Goal: Information Seeking & Learning: Learn about a topic

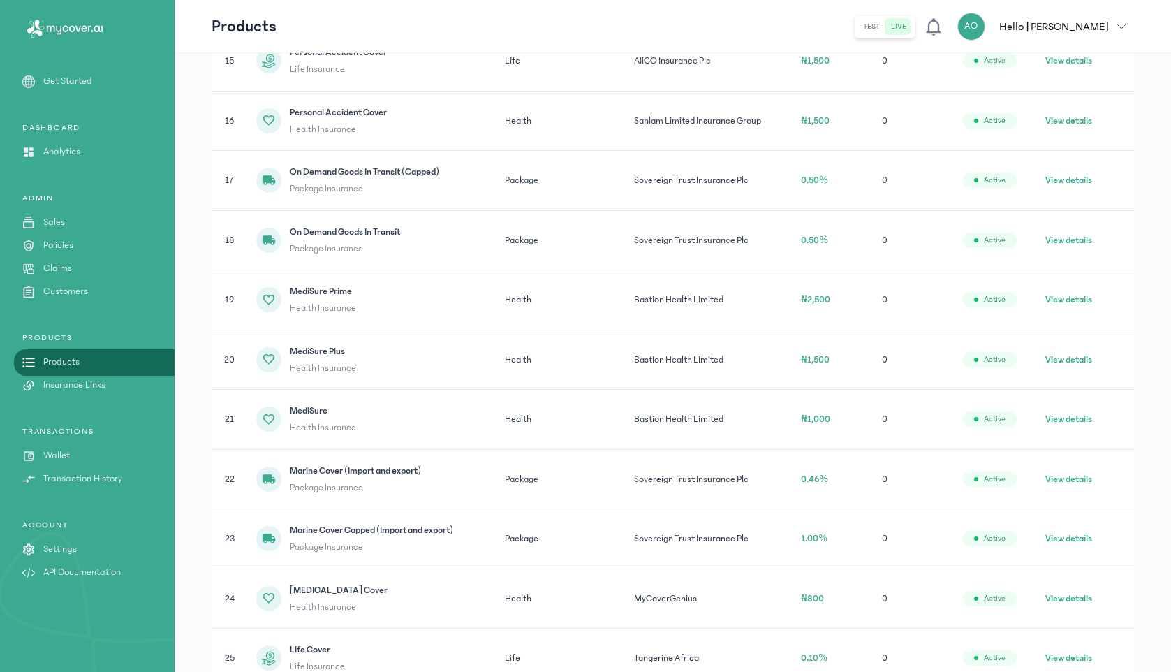
scroll to position [1132, 0]
click at [66, 360] on p "Products" at bounding box center [61, 362] width 36 height 15
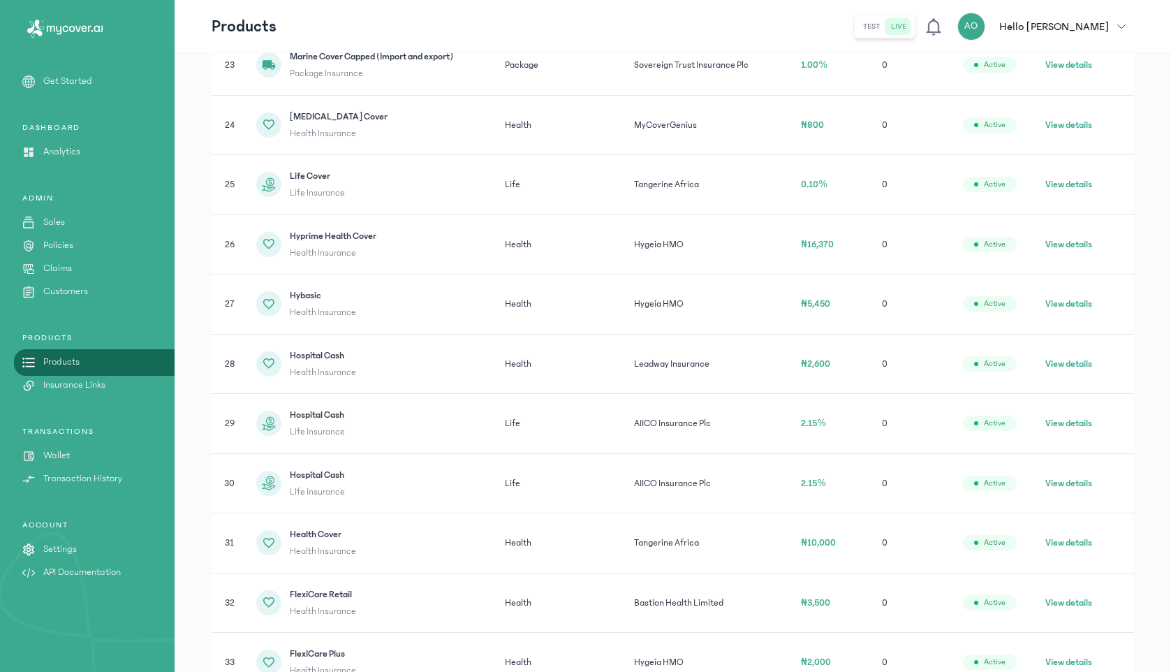
scroll to position [1605, 0]
click at [1073, 360] on button "View details" at bounding box center [1068, 362] width 47 height 14
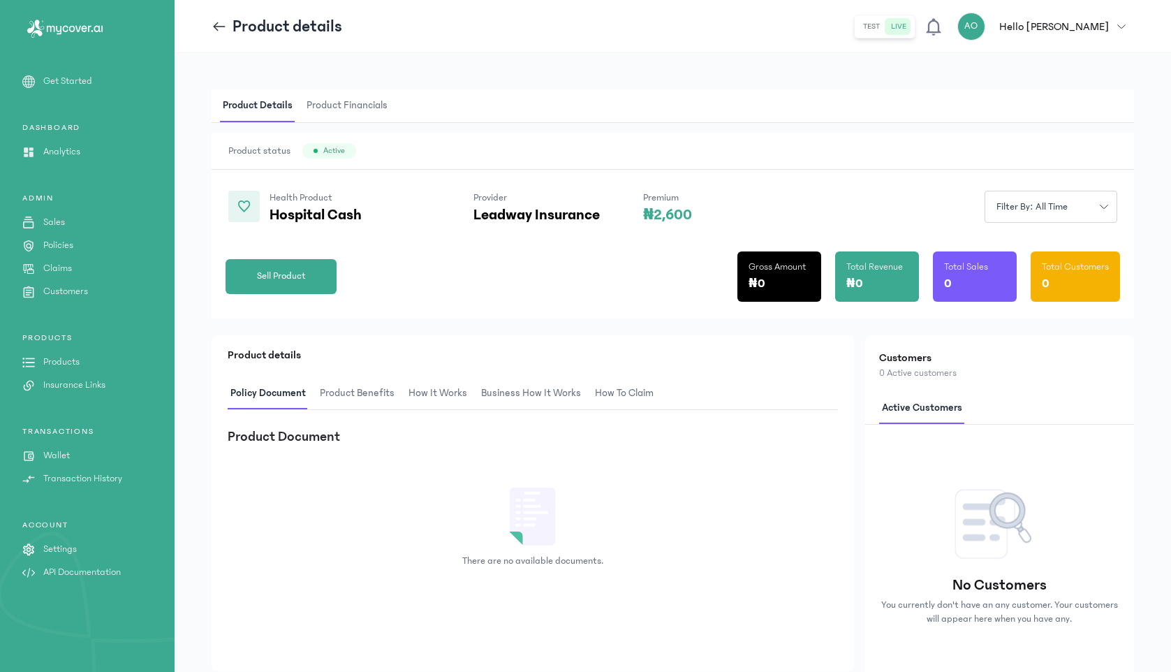
click at [348, 401] on span "Product Benefits" at bounding box center [357, 393] width 80 height 33
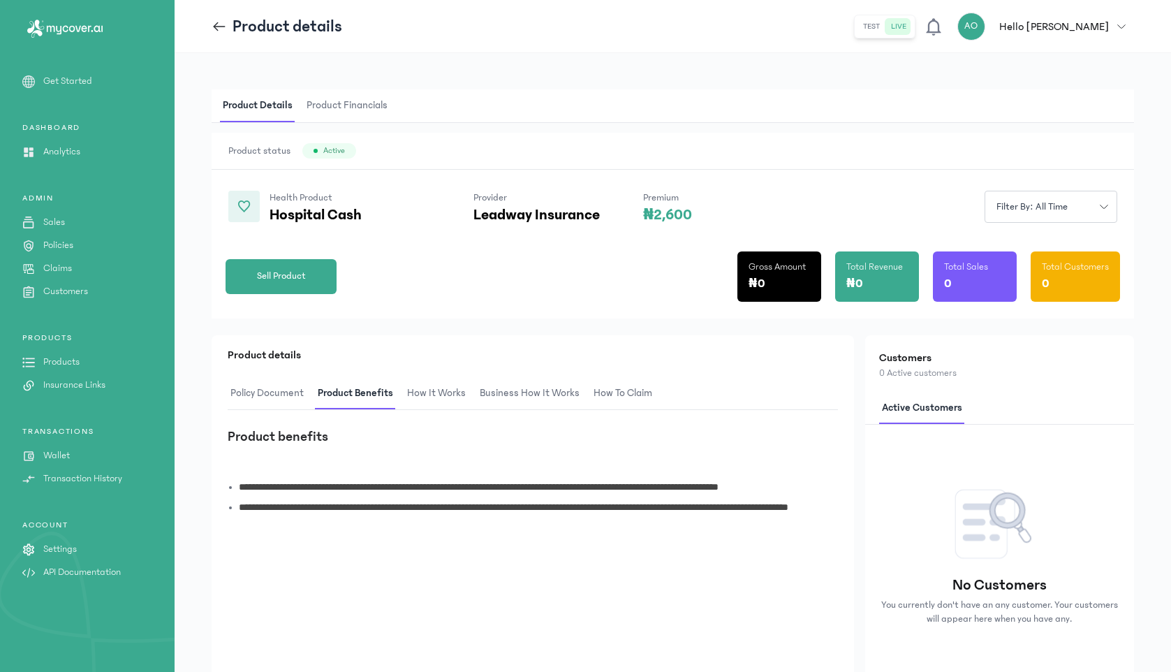
click at [450, 392] on span "How It Works" at bounding box center [436, 393] width 64 height 33
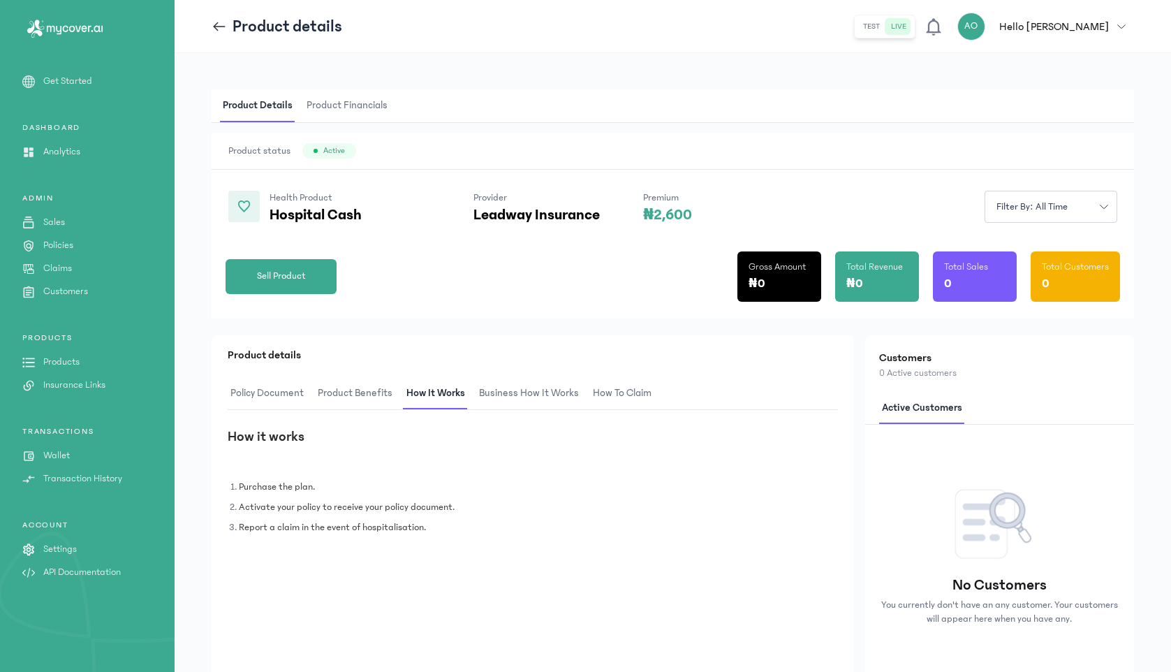
click at [510, 393] on span "Business How It Works" at bounding box center [528, 393] width 105 height 33
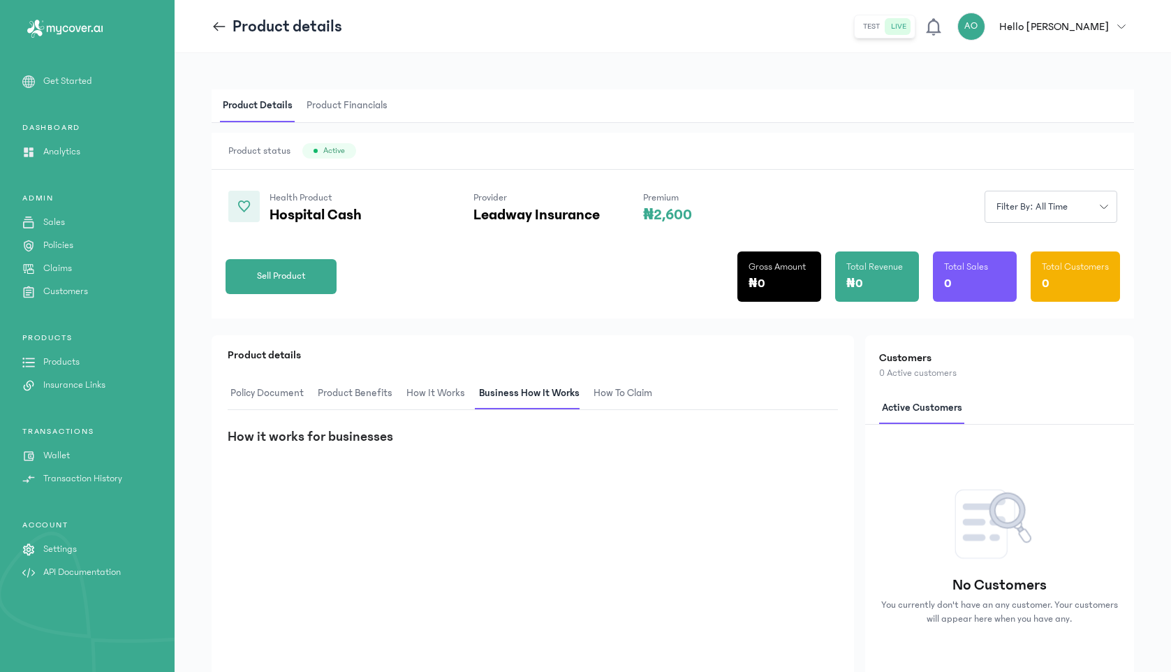
click at [607, 392] on span "How to claim" at bounding box center [623, 393] width 64 height 33
click at [357, 396] on span "Product Benefits" at bounding box center [355, 393] width 80 height 33
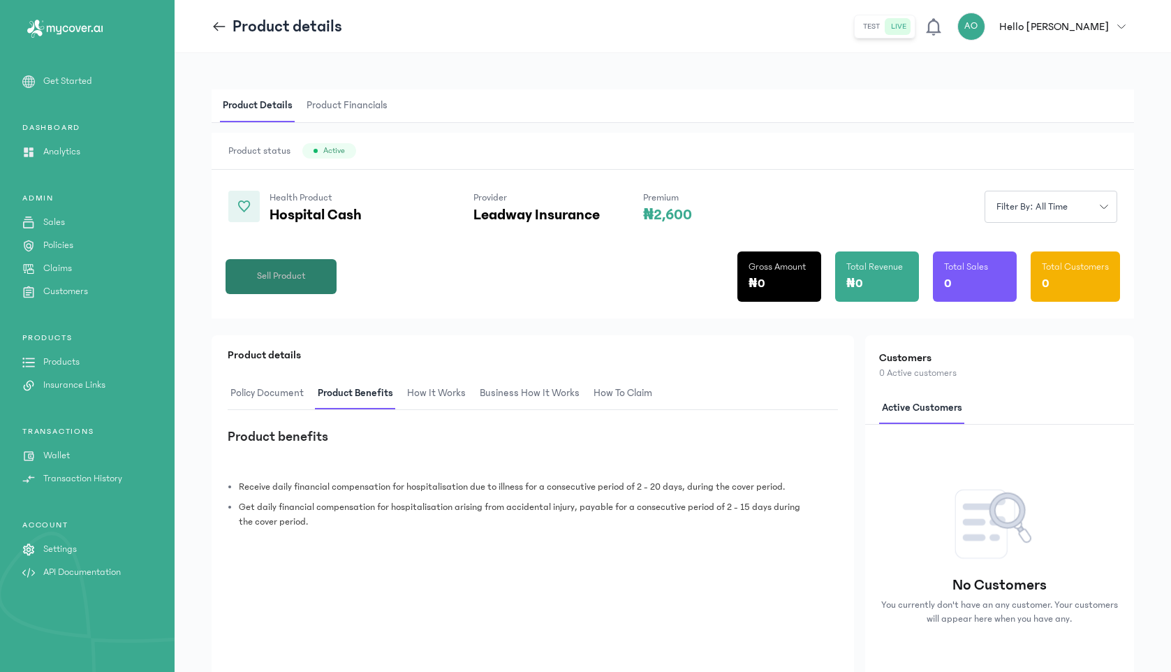
click at [289, 274] on span "Sell Product" at bounding box center [281, 276] width 49 height 15
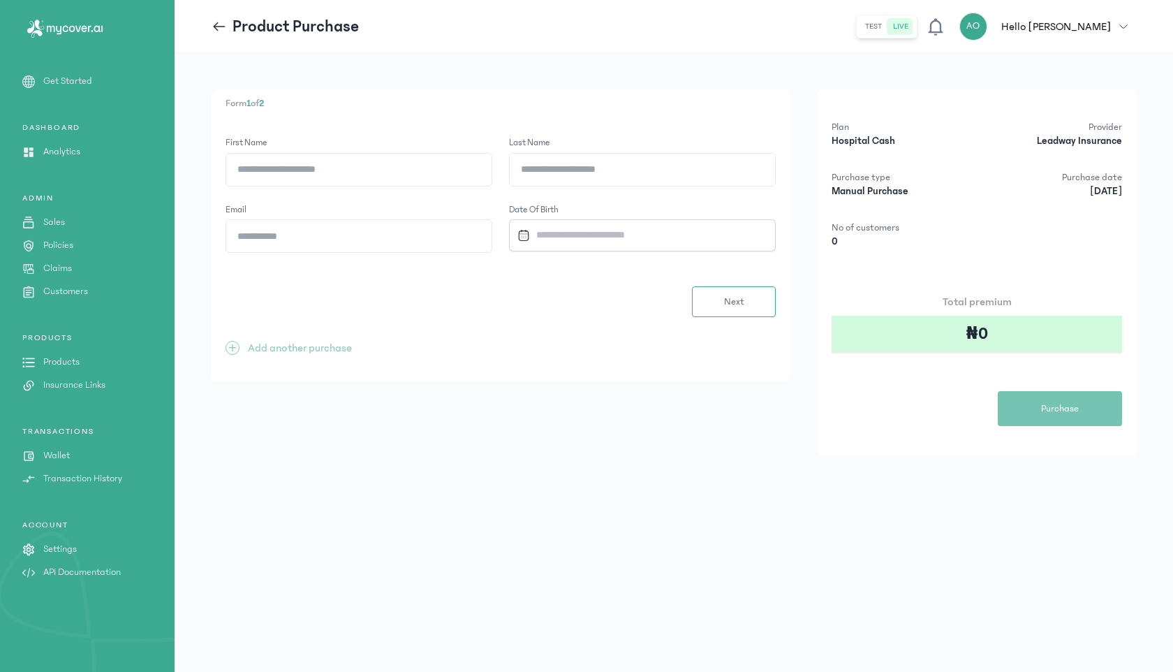
click at [221, 28] on icon at bounding box center [219, 26] width 15 height 15
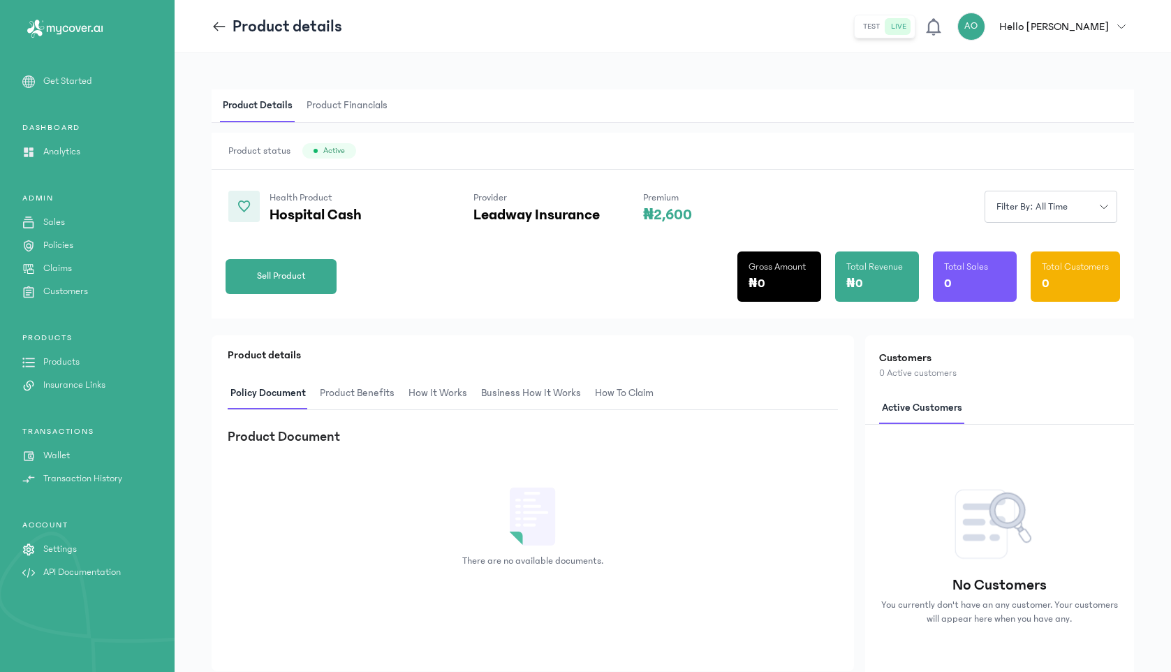
click at [332, 112] on span "Product Financials" at bounding box center [347, 105] width 87 height 33
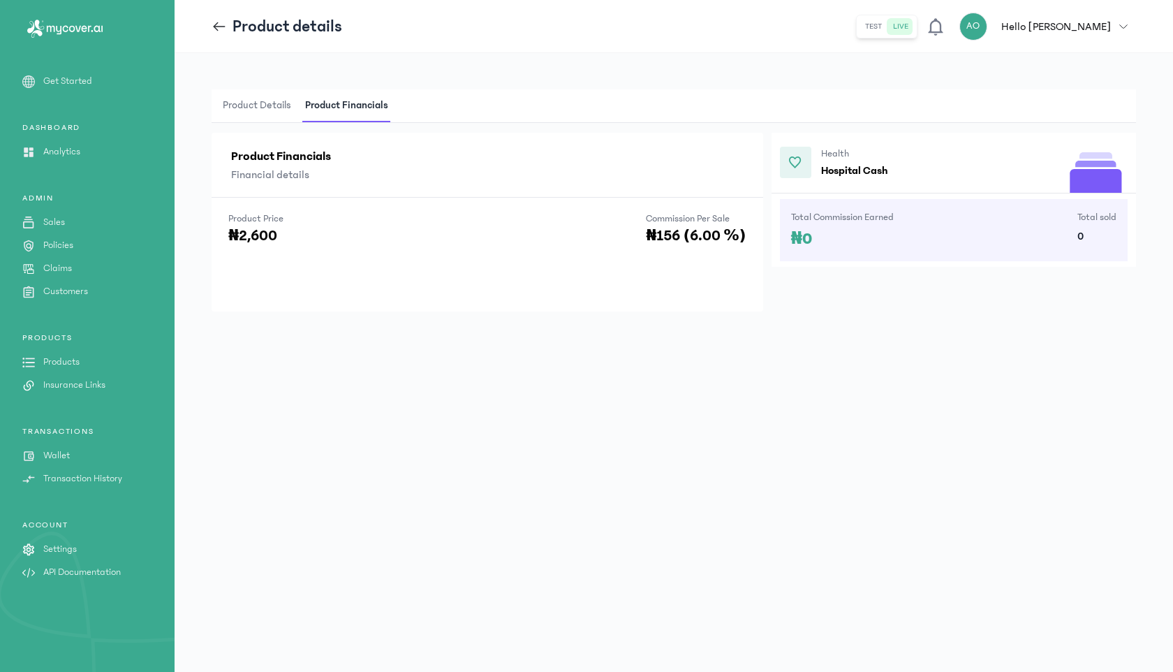
click at [277, 109] on span "Product Details" at bounding box center [257, 105] width 74 height 33
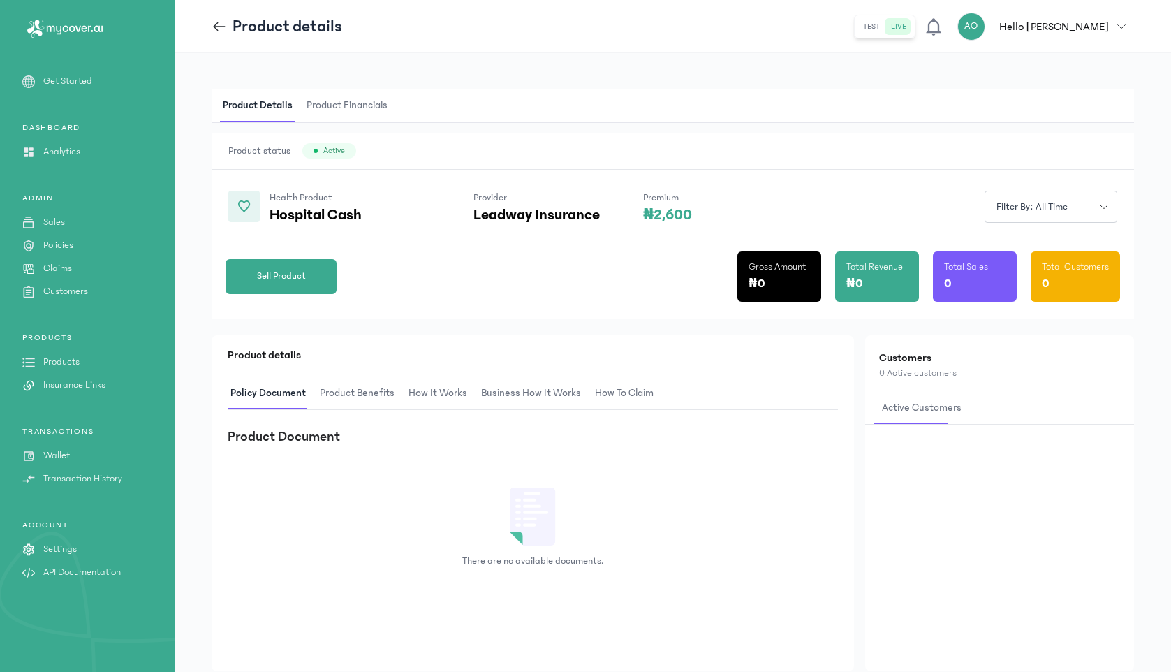
click at [226, 30] on icon at bounding box center [219, 26] width 15 height 15
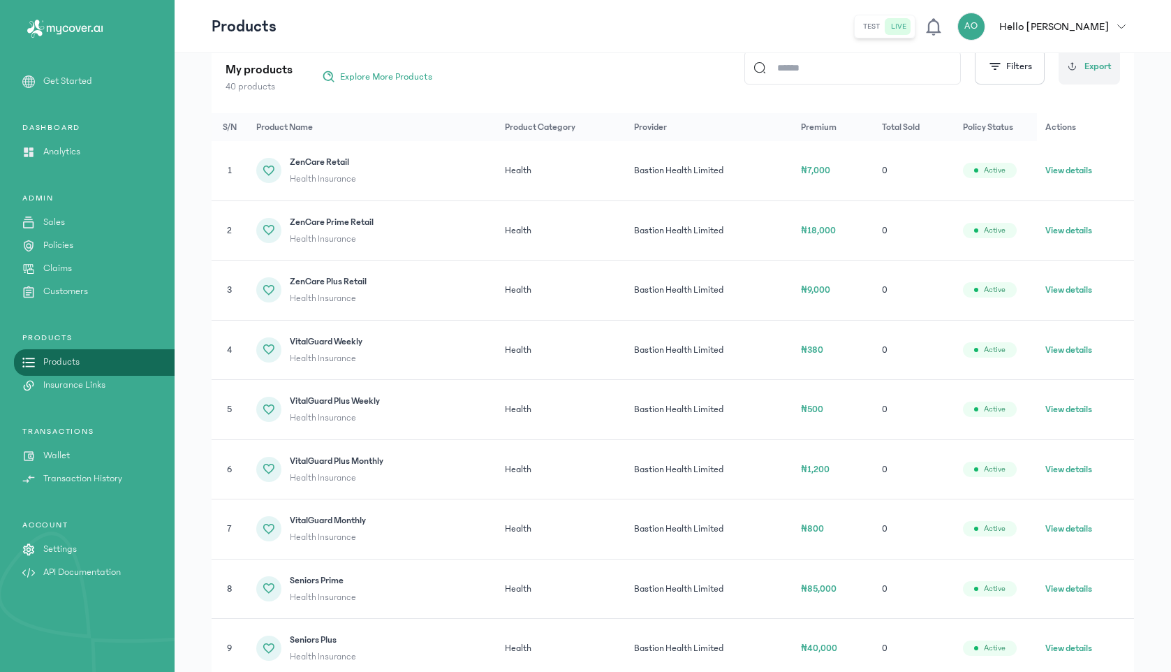
scroll to position [200, 0]
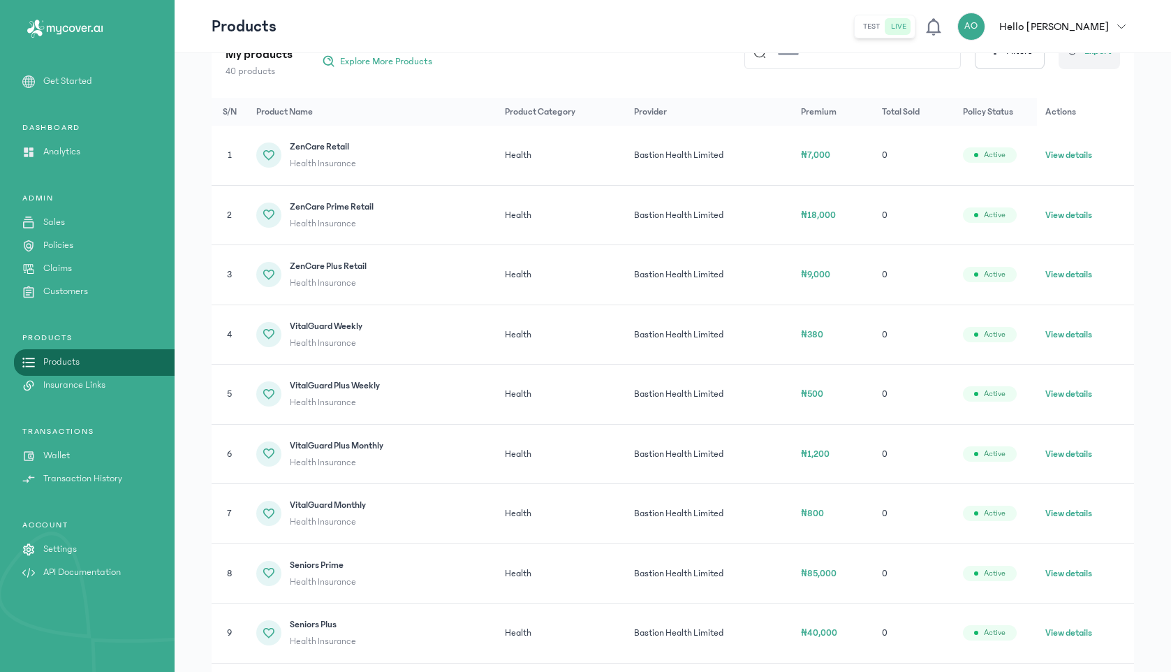
click at [1070, 451] on button "View details" at bounding box center [1068, 454] width 47 height 14
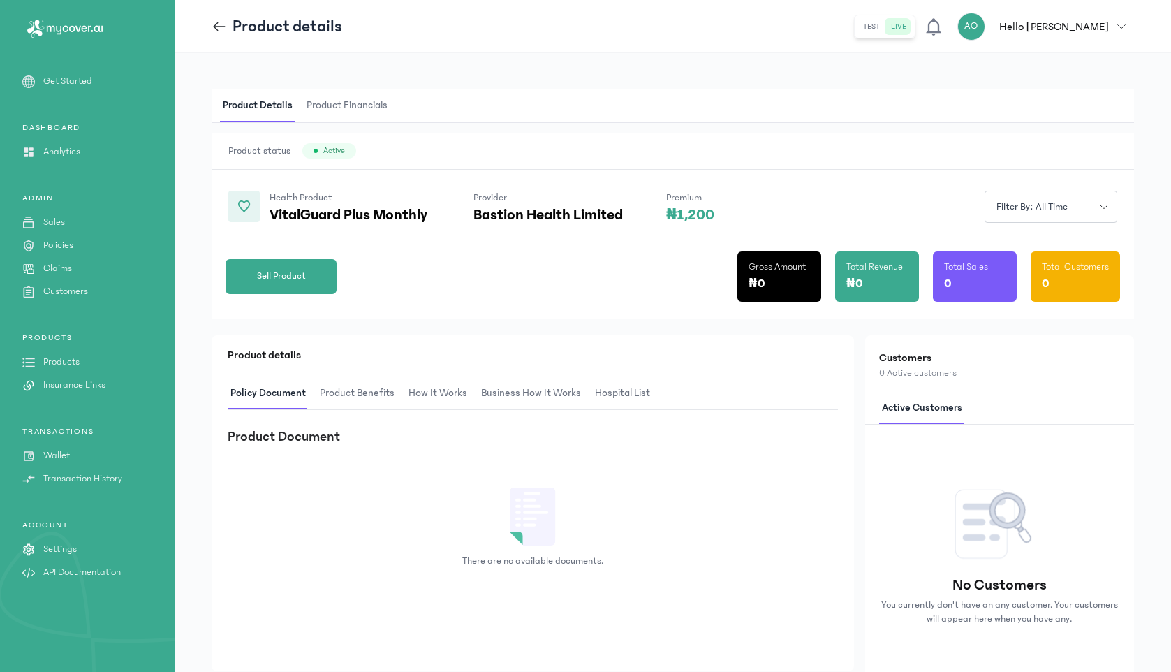
click at [360, 392] on span "Product Benefits" at bounding box center [357, 393] width 80 height 33
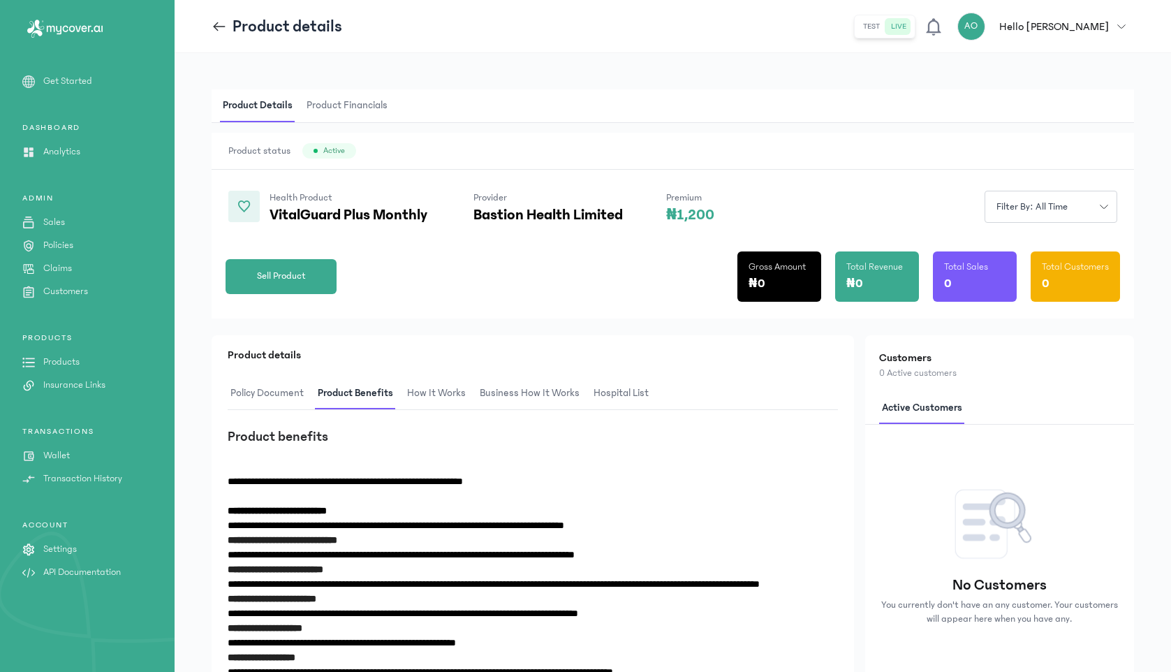
click at [222, 23] on icon at bounding box center [219, 26] width 15 height 15
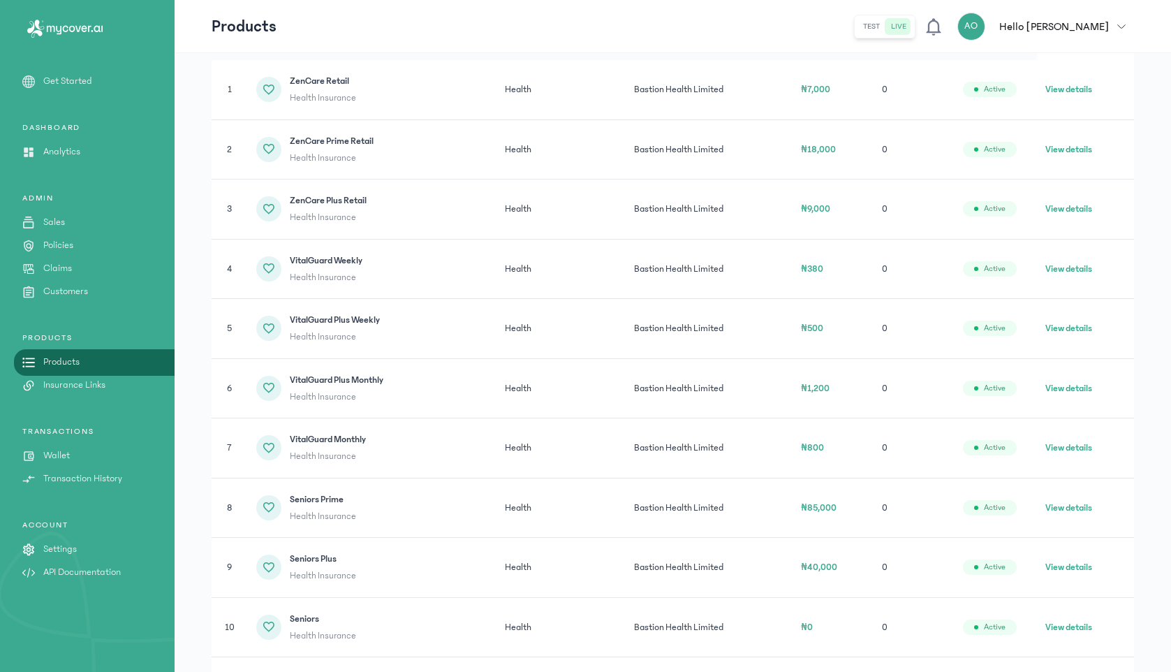
scroll to position [263, 0]
click at [1081, 274] on button "View details" at bounding box center [1068, 271] width 47 height 14
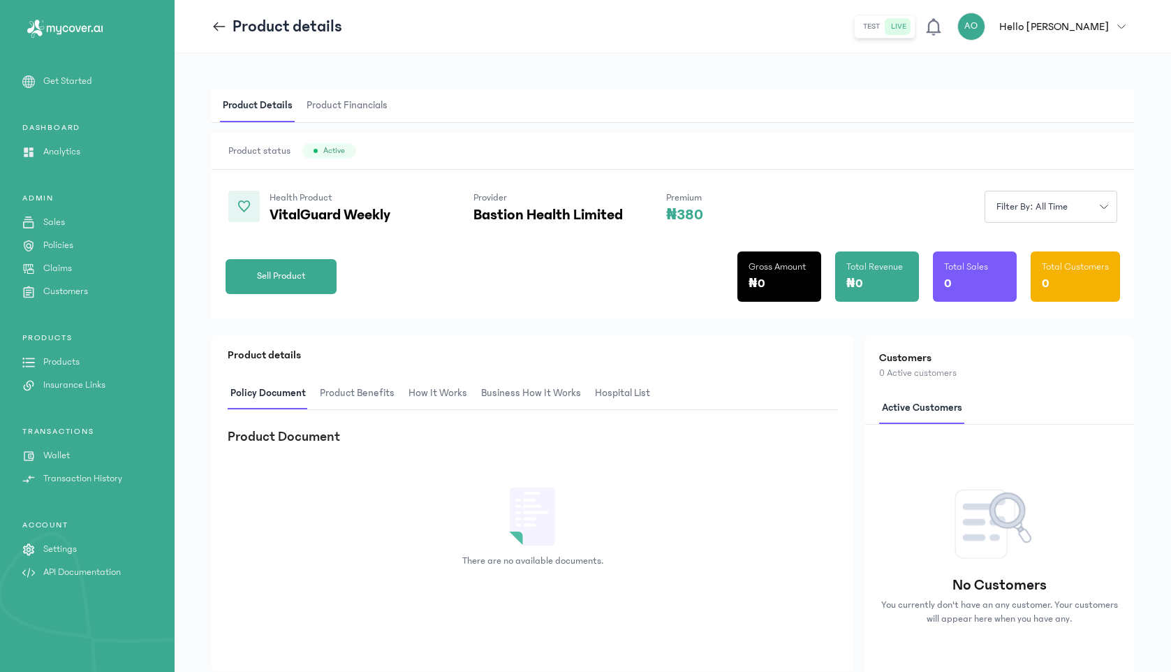
click at [362, 399] on span "Product Benefits" at bounding box center [357, 393] width 80 height 33
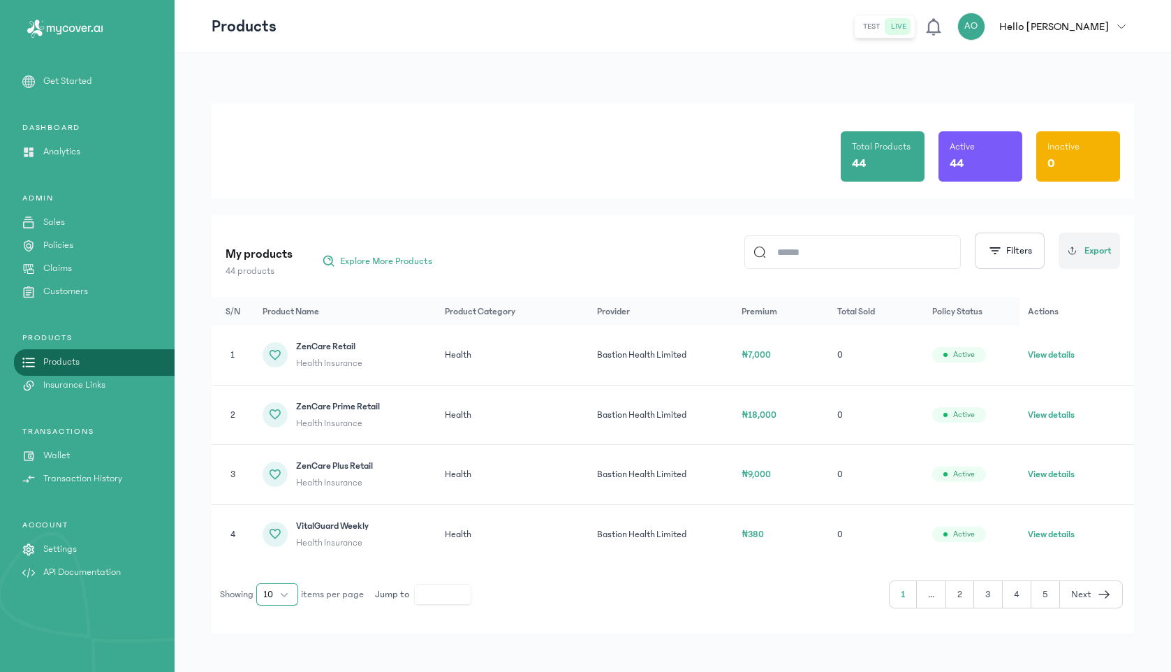
click at [283, 593] on button "10" at bounding box center [277, 594] width 42 height 22
click at [285, 572] on li "100" at bounding box center [278, 563] width 36 height 22
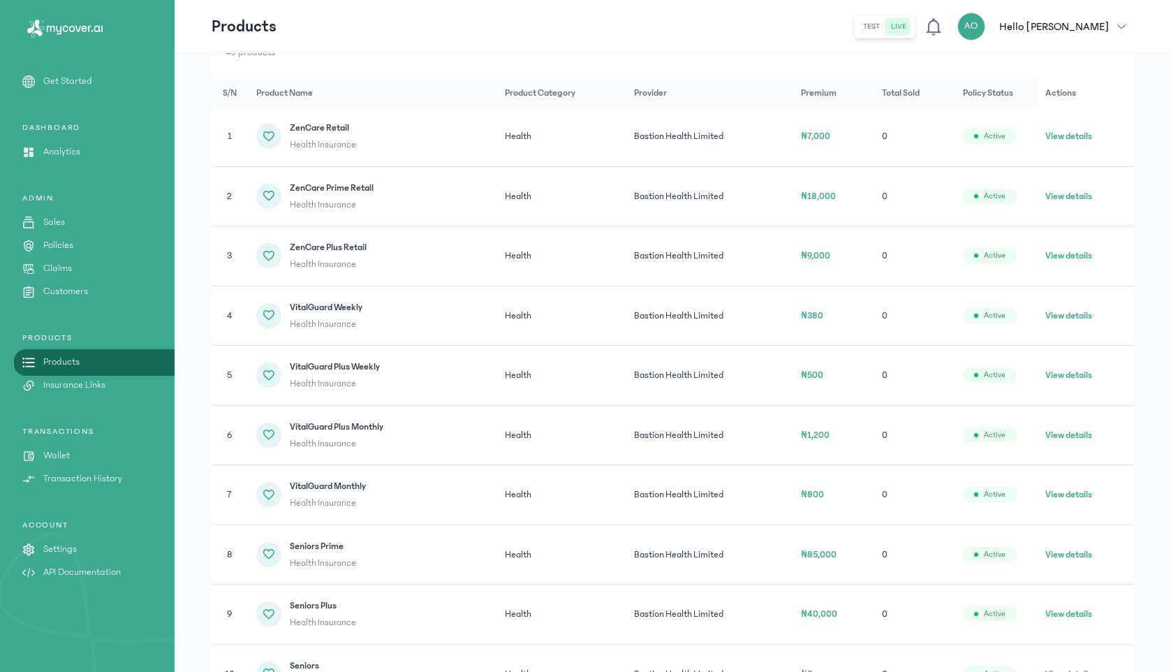
scroll to position [229, 0]
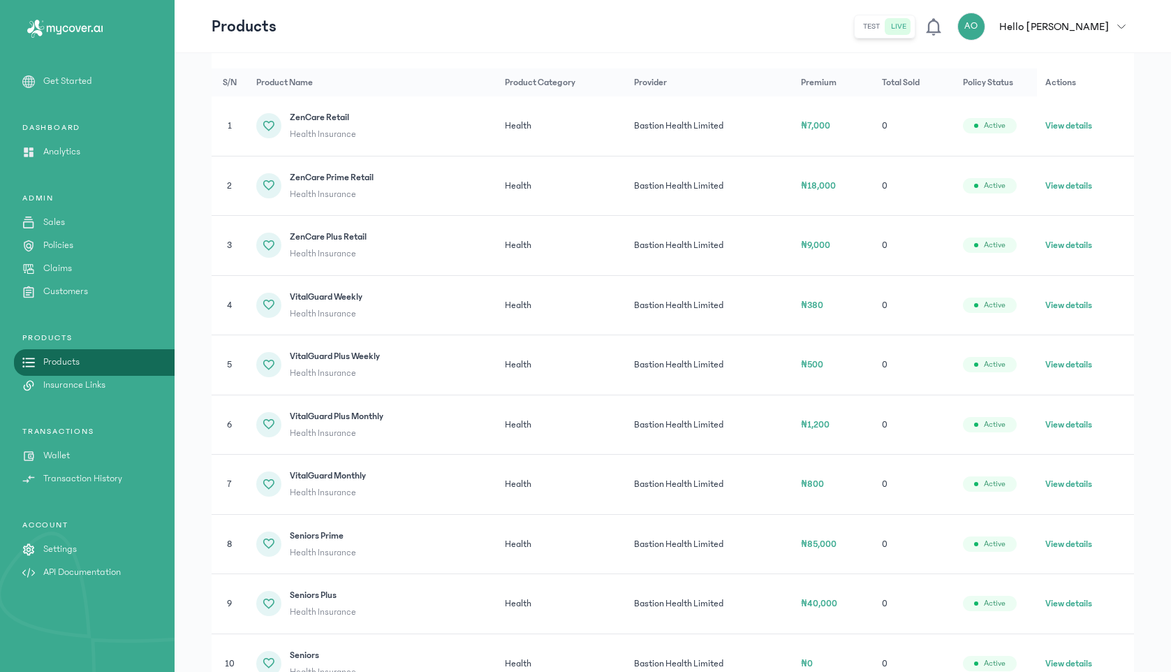
click at [1083, 423] on button "View details" at bounding box center [1068, 424] width 47 height 14
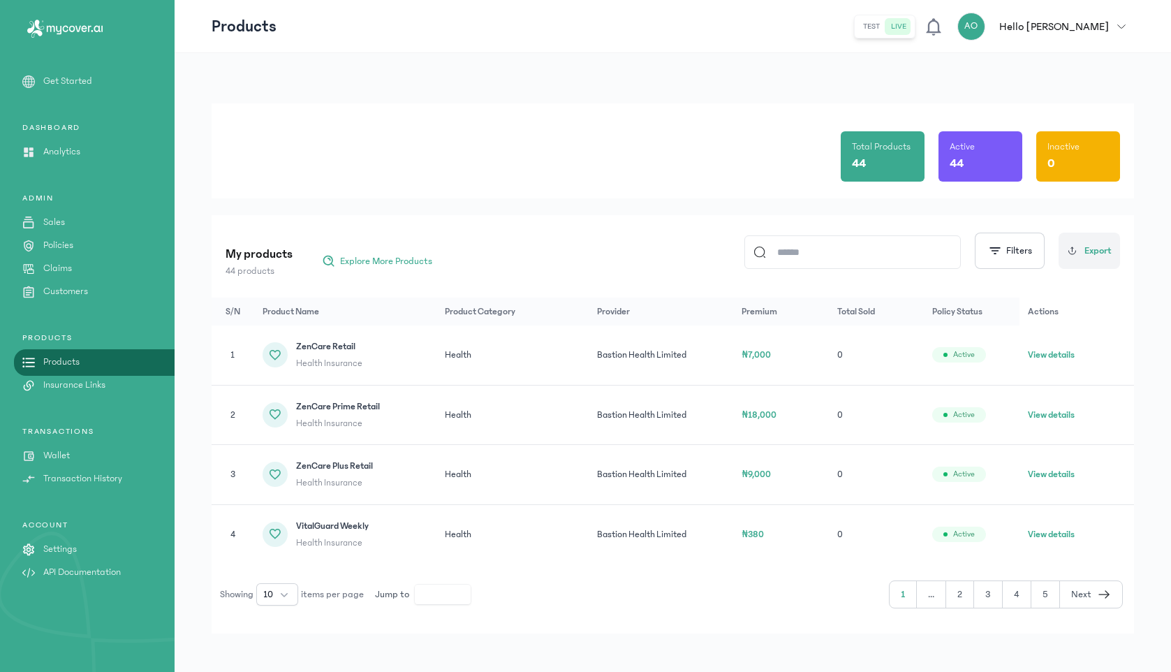
scroll to position [6, 0]
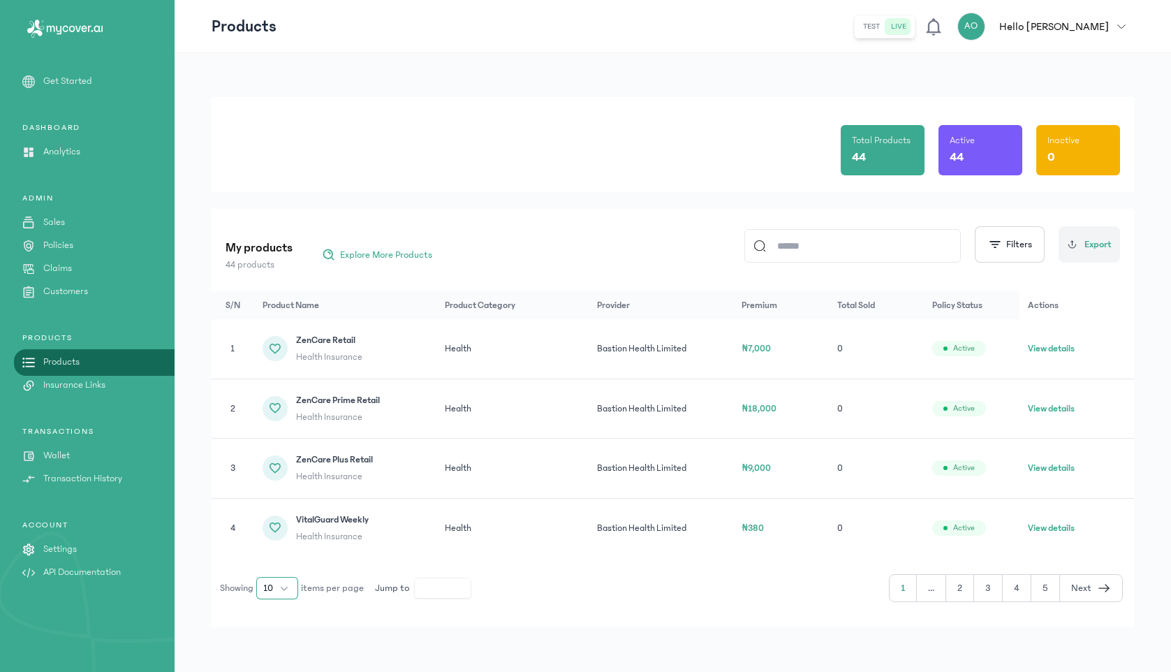
click at [291, 584] on button "10" at bounding box center [277, 588] width 42 height 22
click at [283, 561] on li "100" at bounding box center [278, 557] width 36 height 22
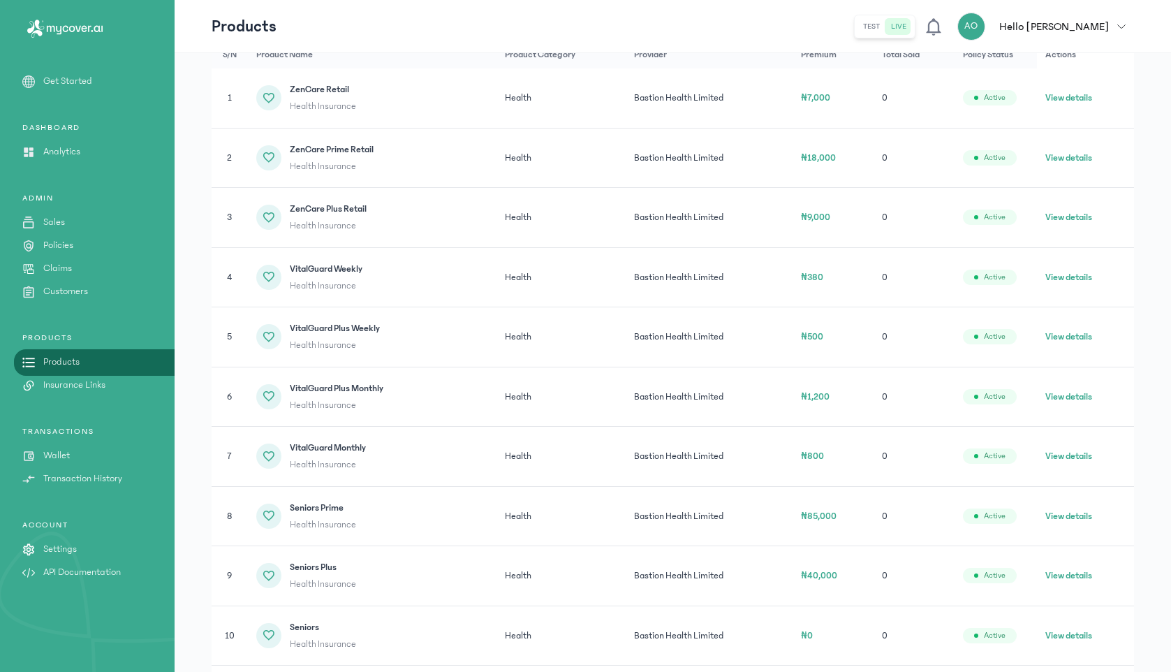
scroll to position [258, 0]
click at [1077, 333] on button "View details" at bounding box center [1068, 335] width 47 height 14
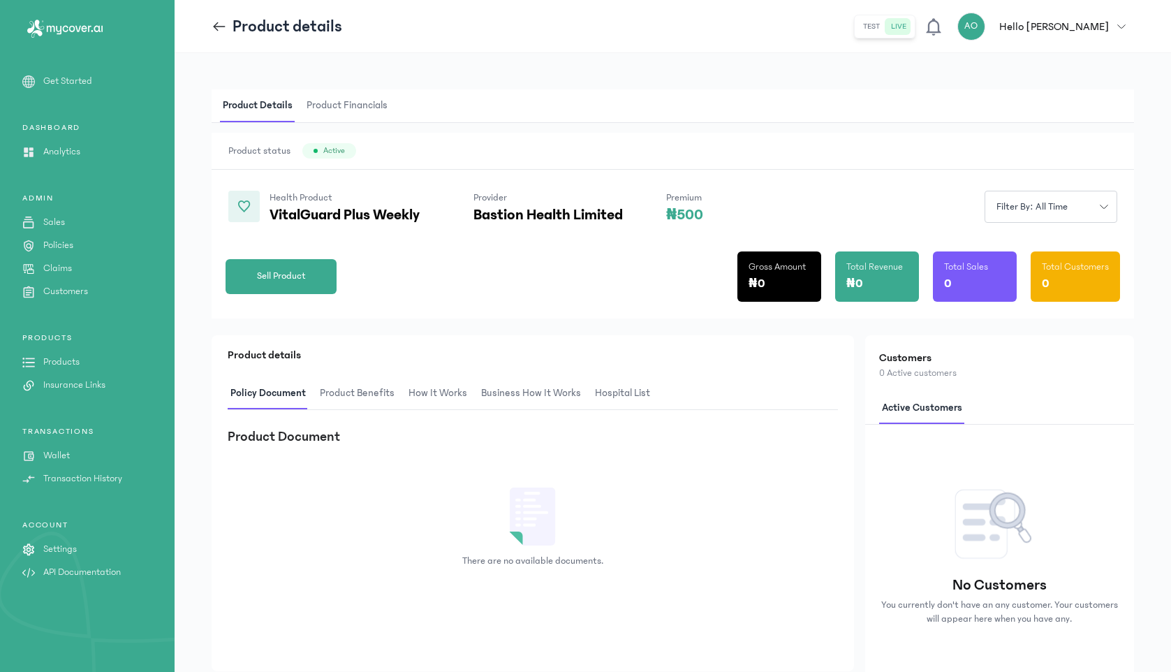
click at [364, 392] on span "Product Benefits" at bounding box center [357, 393] width 80 height 33
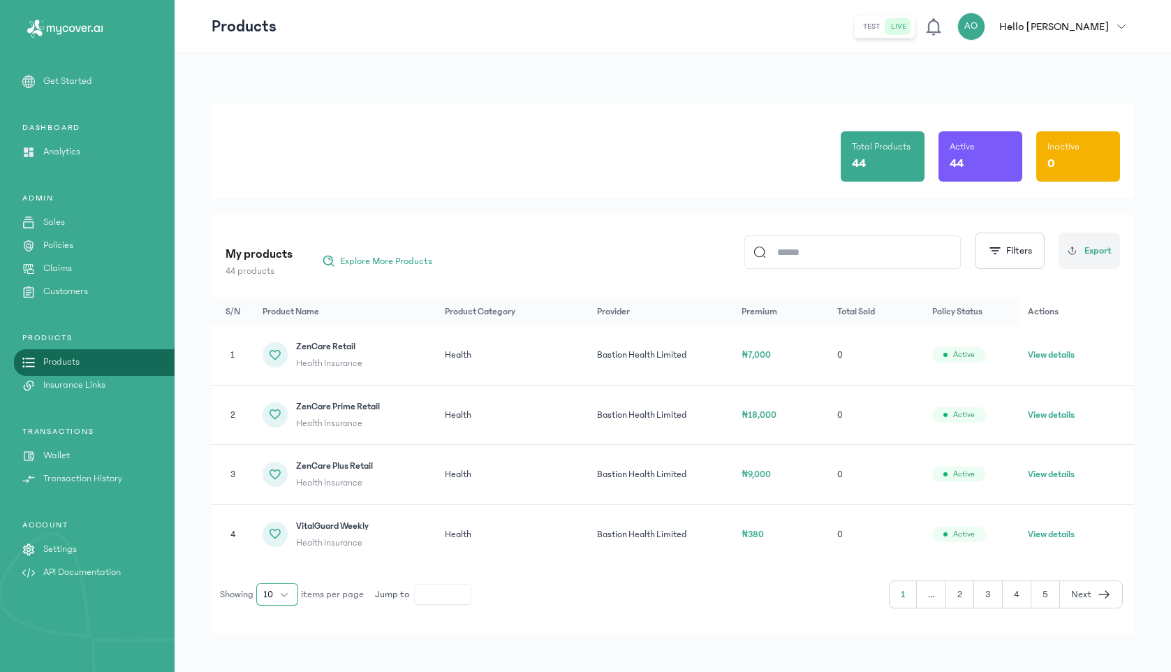
click at [279, 590] on button "10" at bounding box center [277, 594] width 42 height 22
click at [284, 568] on li "100" at bounding box center [278, 563] width 36 height 22
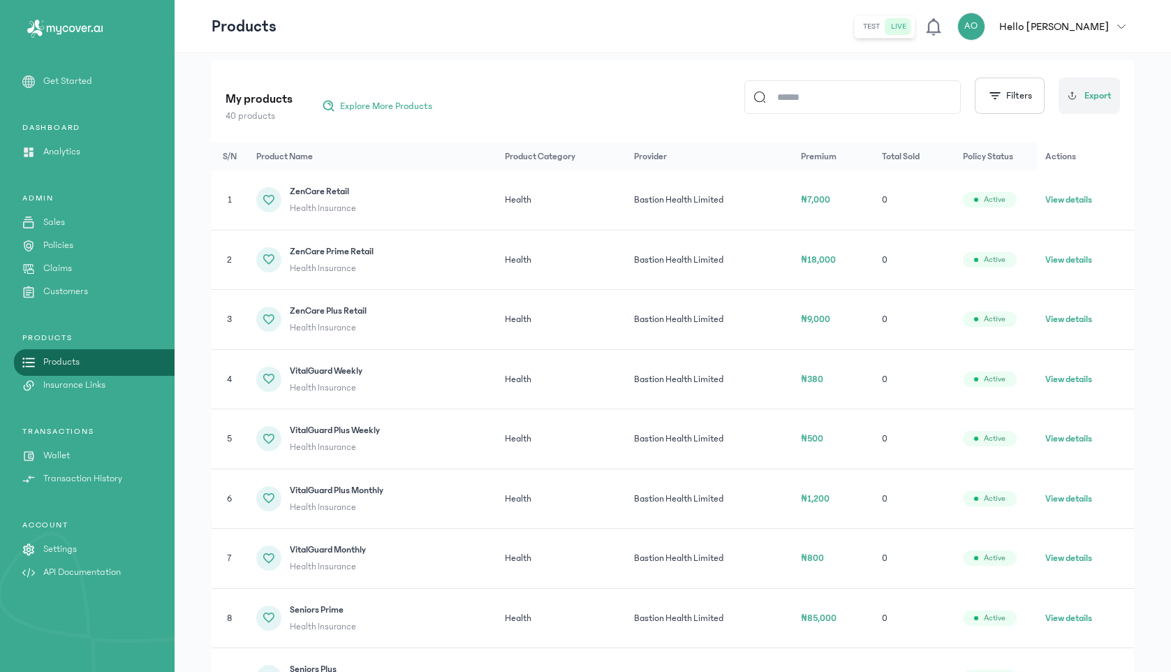
scroll to position [165, 0]
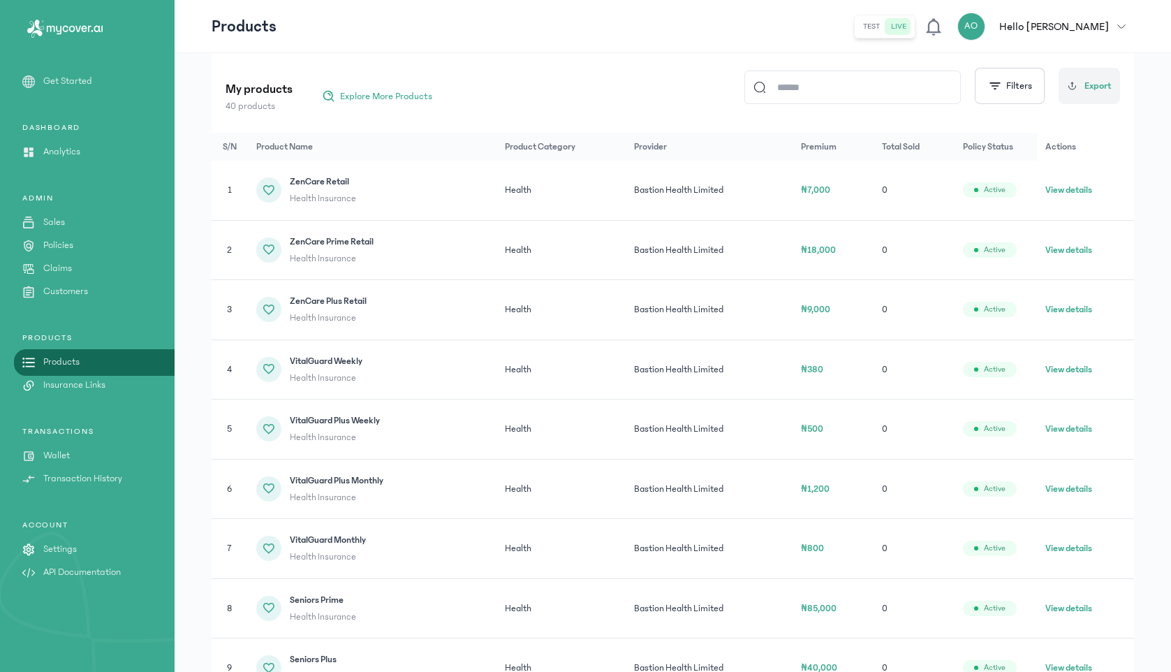
click at [1079, 547] on button "View details" at bounding box center [1068, 548] width 47 height 14
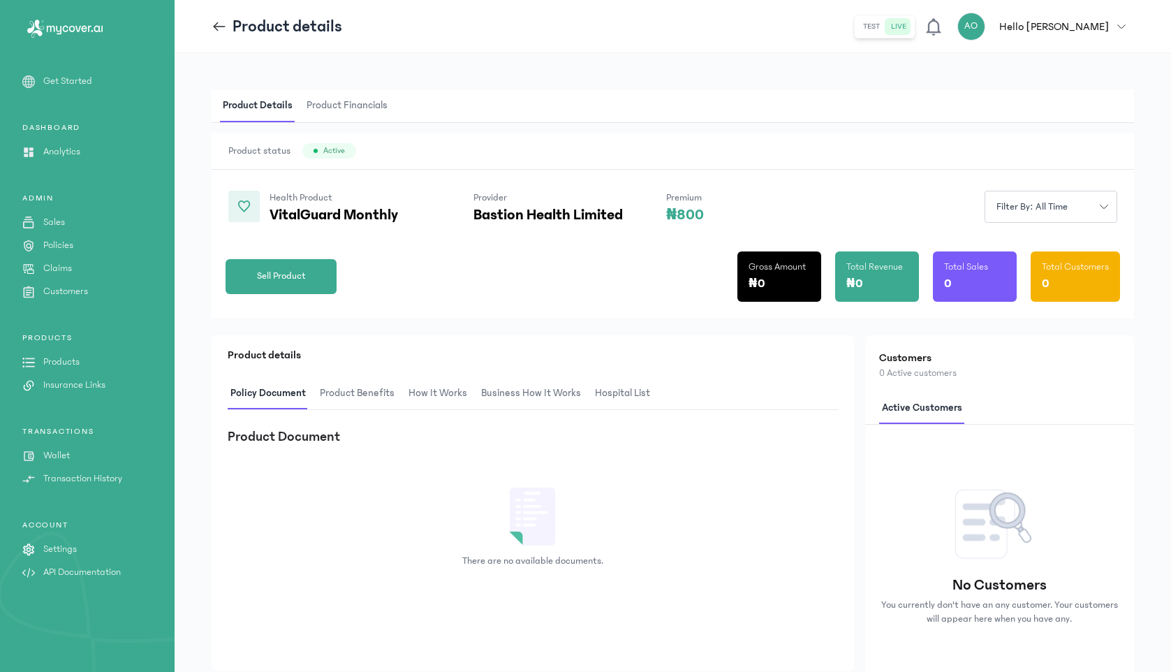
click at [349, 400] on span "Product Benefits" at bounding box center [357, 393] width 80 height 33
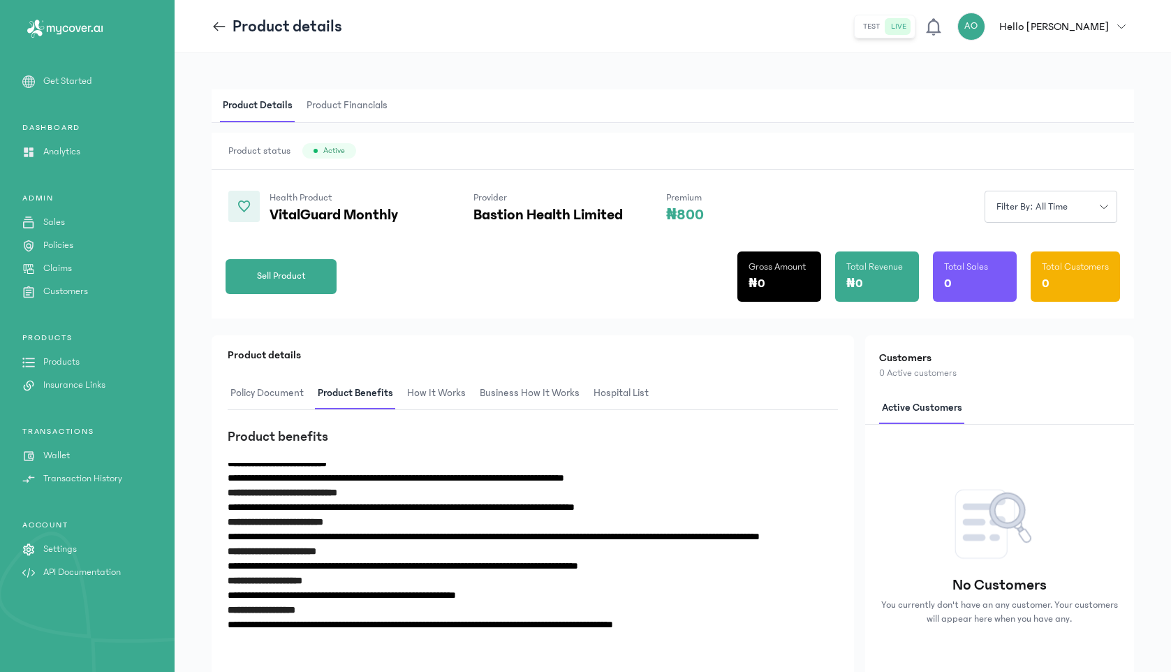
click at [213, 31] on icon at bounding box center [219, 26] width 15 height 15
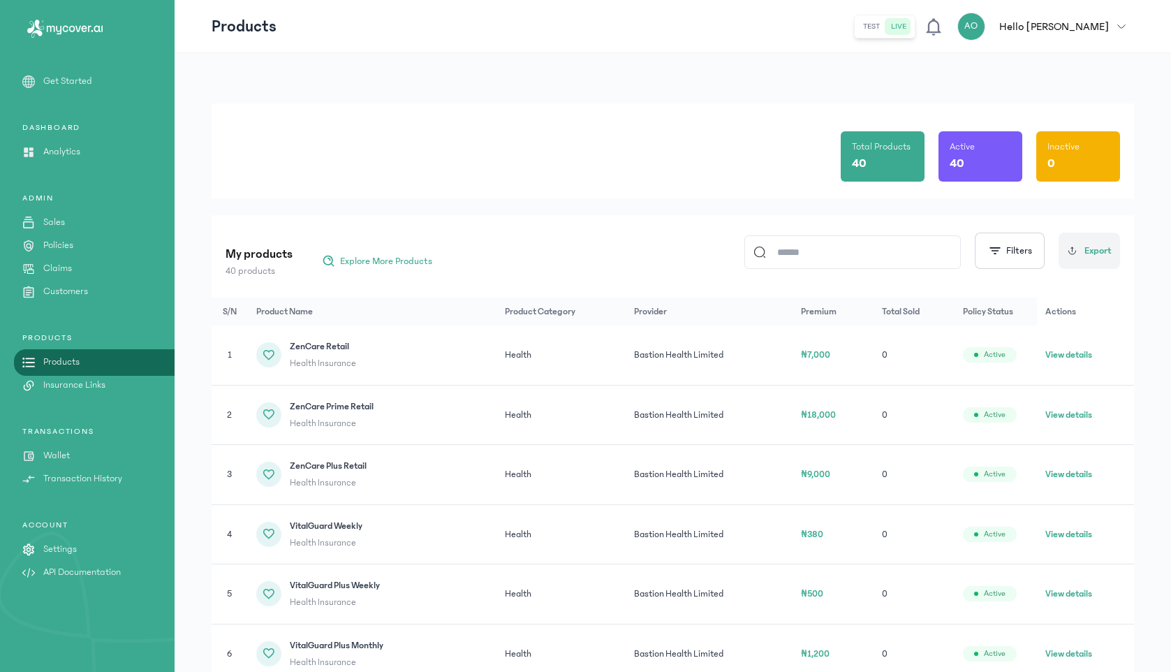
scroll to position [10, 0]
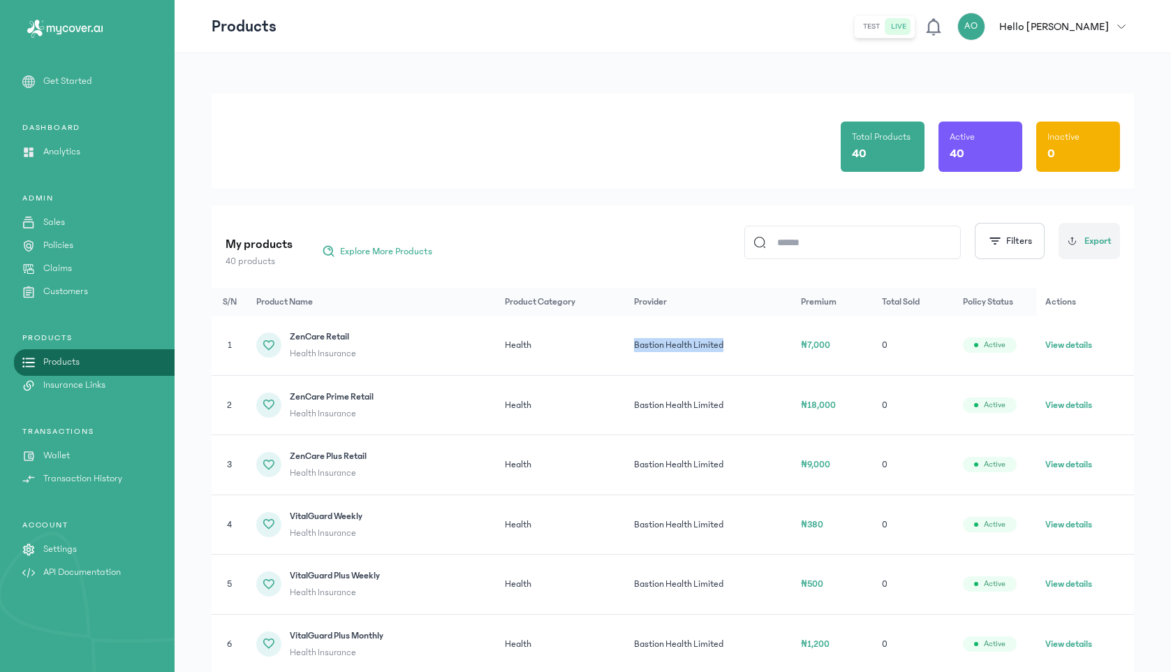
drag, startPoint x: 637, startPoint y: 344, endPoint x: 764, endPoint y: 346, distance: 126.4
click at [764, 346] on td "Bastion Health Limited" at bounding box center [709, 345] width 167 height 59
copy td "Bastion Health Limited"
click at [810, 233] on input at bounding box center [859, 242] width 186 height 32
click at [1015, 233] on button "Filters" at bounding box center [1010, 241] width 70 height 36
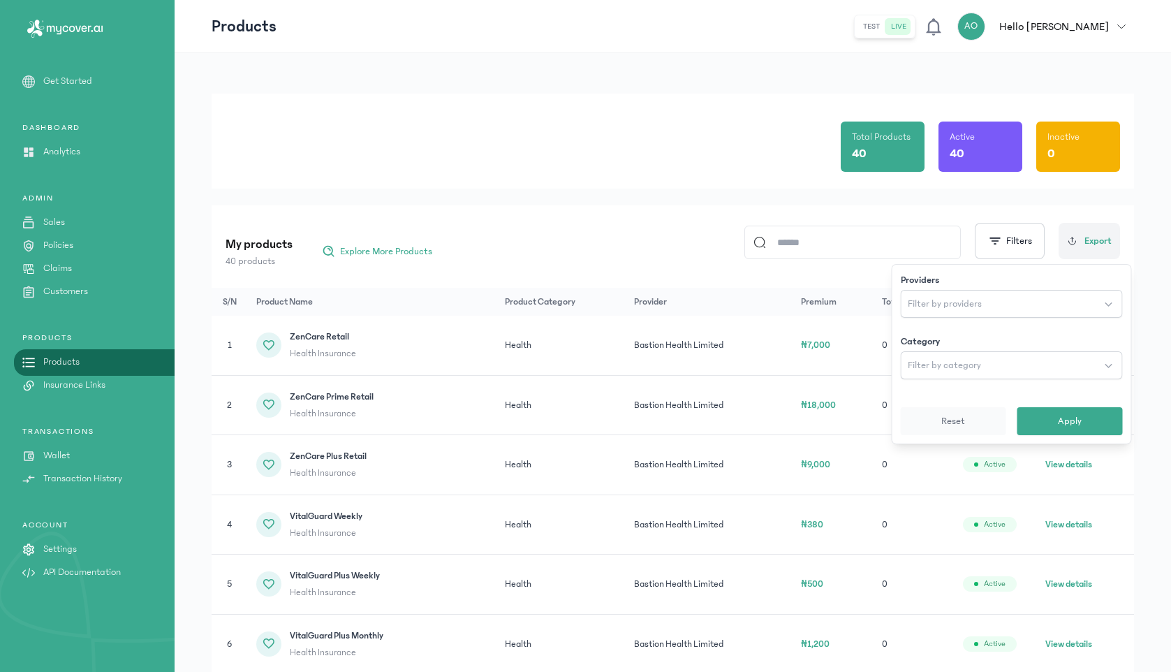
click at [1035, 338] on div "Category" at bounding box center [1012, 341] width 222 height 14
click at [1053, 299] on button "Filter by providers" at bounding box center [1012, 304] width 222 height 28
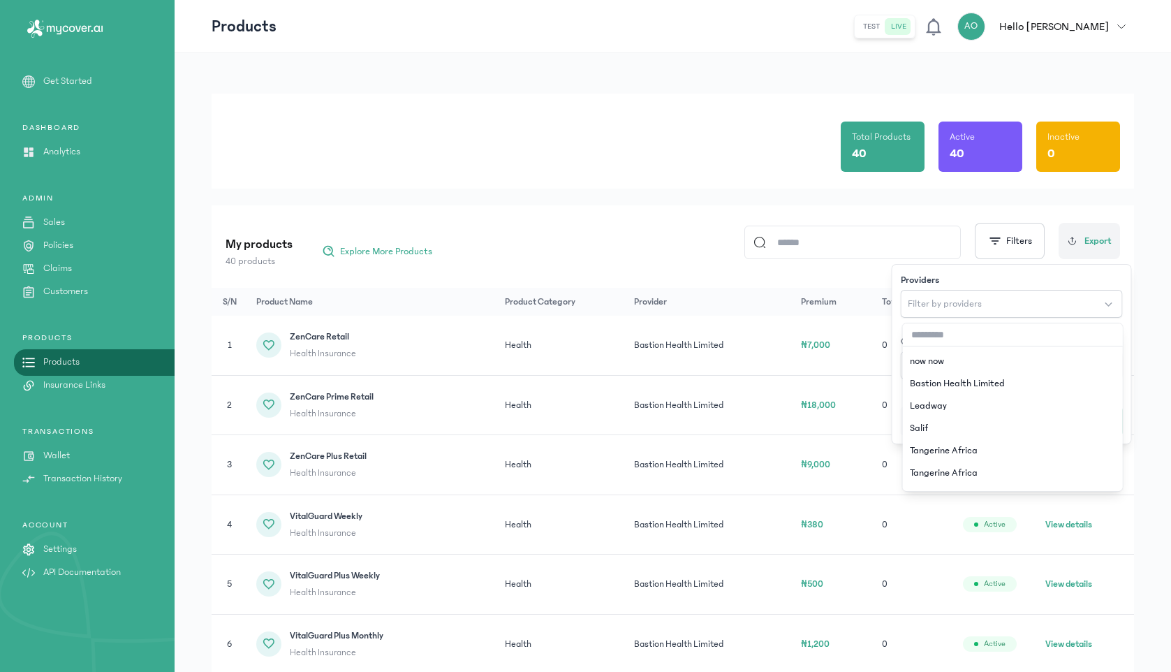
scroll to position [137, 0]
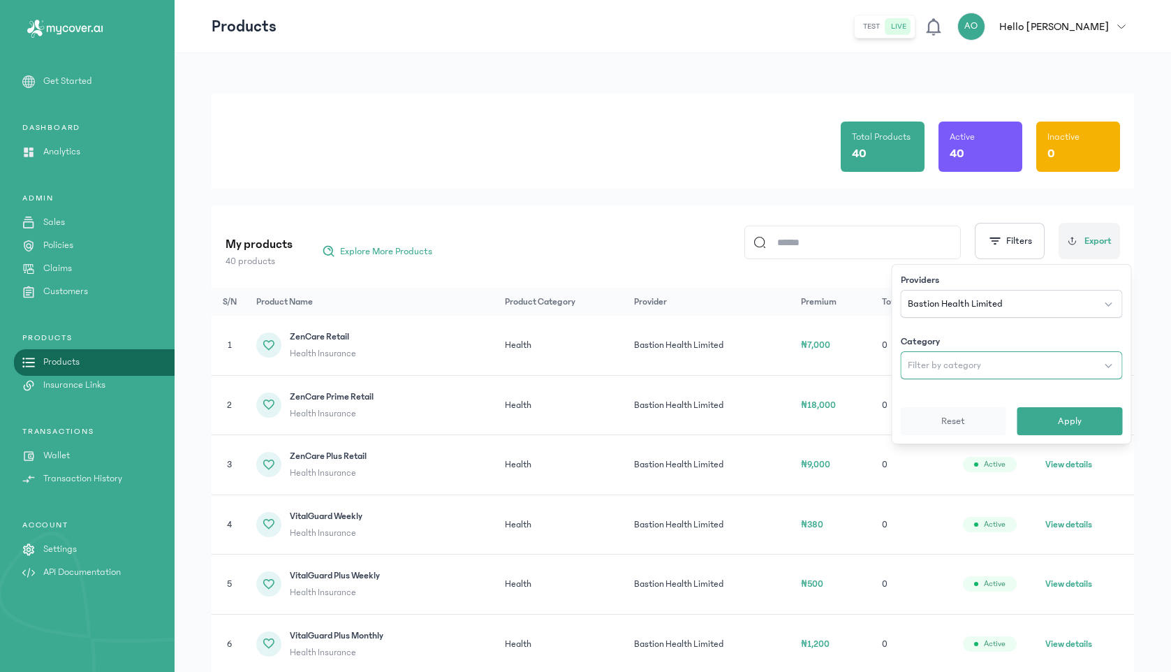
click at [1030, 359] on button "Filter by category" at bounding box center [1012, 365] width 222 height 28
click at [1067, 421] on span "Apply" at bounding box center [1070, 421] width 24 height 14
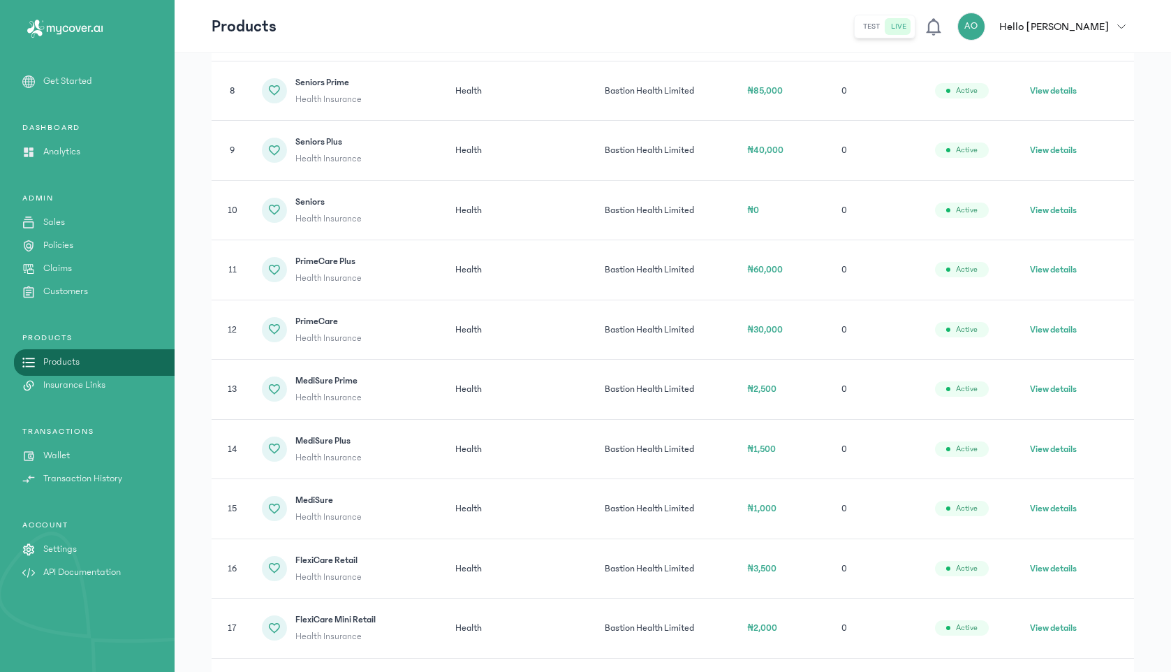
scroll to position [681, 0]
click at [767, 332] on span "₦30,000" at bounding box center [766, 331] width 36 height 10
click at [770, 270] on span "₦60,000" at bounding box center [766, 271] width 36 height 10
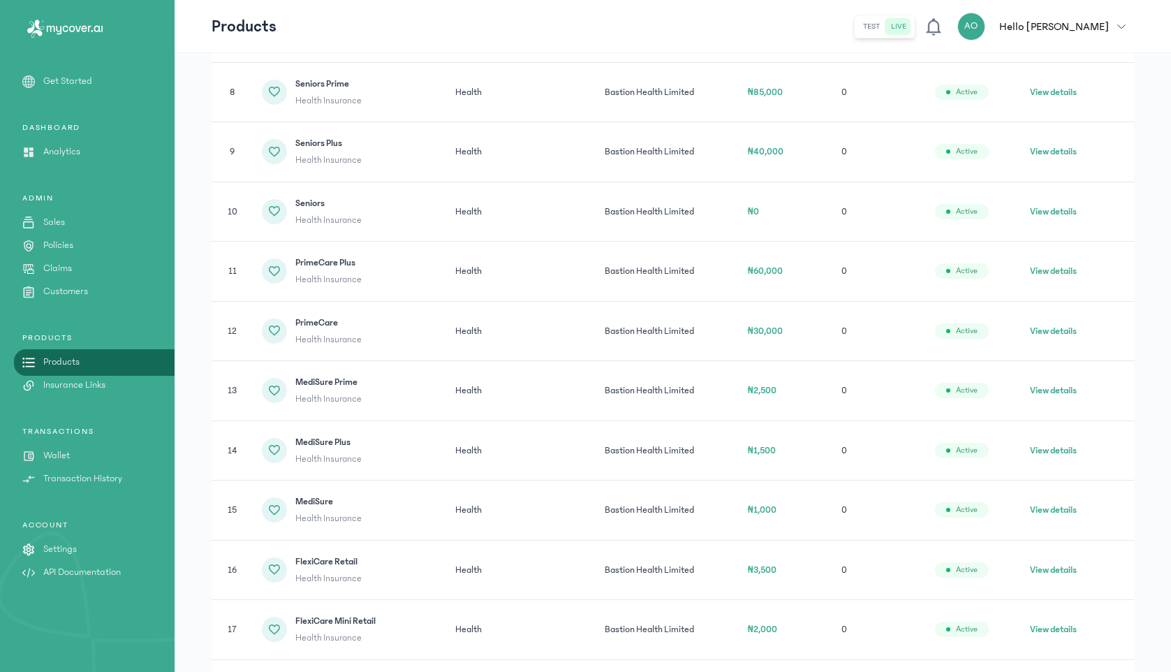
click at [770, 270] on span "₦60,000" at bounding box center [766, 271] width 36 height 10
click at [51, 364] on p "Products" at bounding box center [61, 362] width 36 height 15
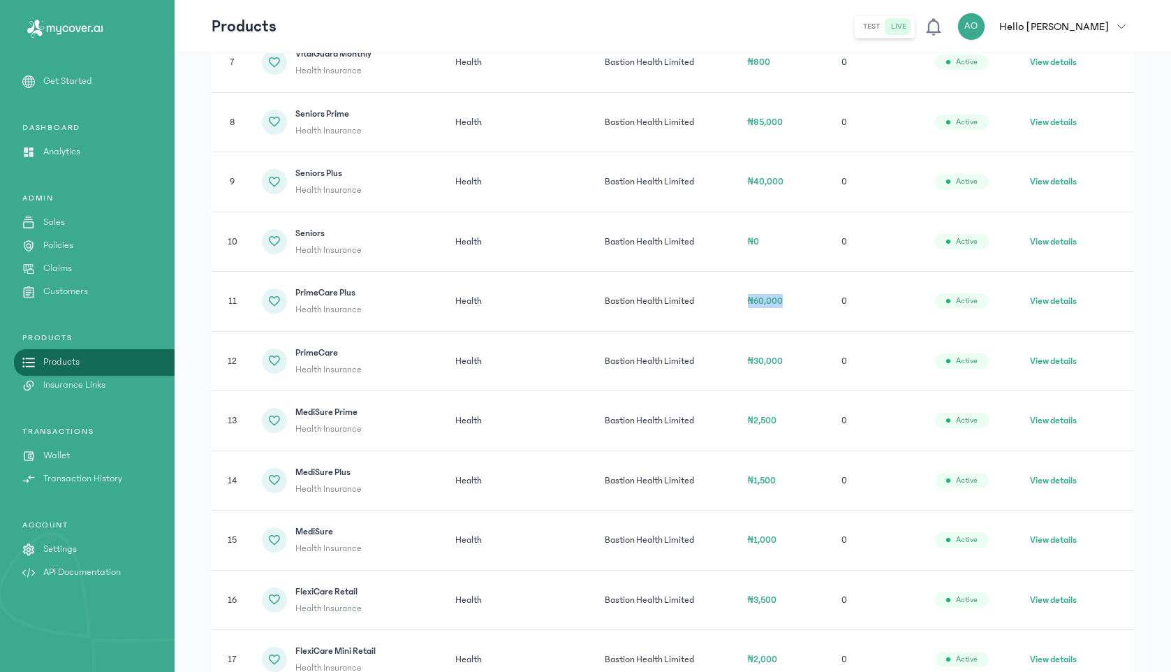
scroll to position [647, 0]
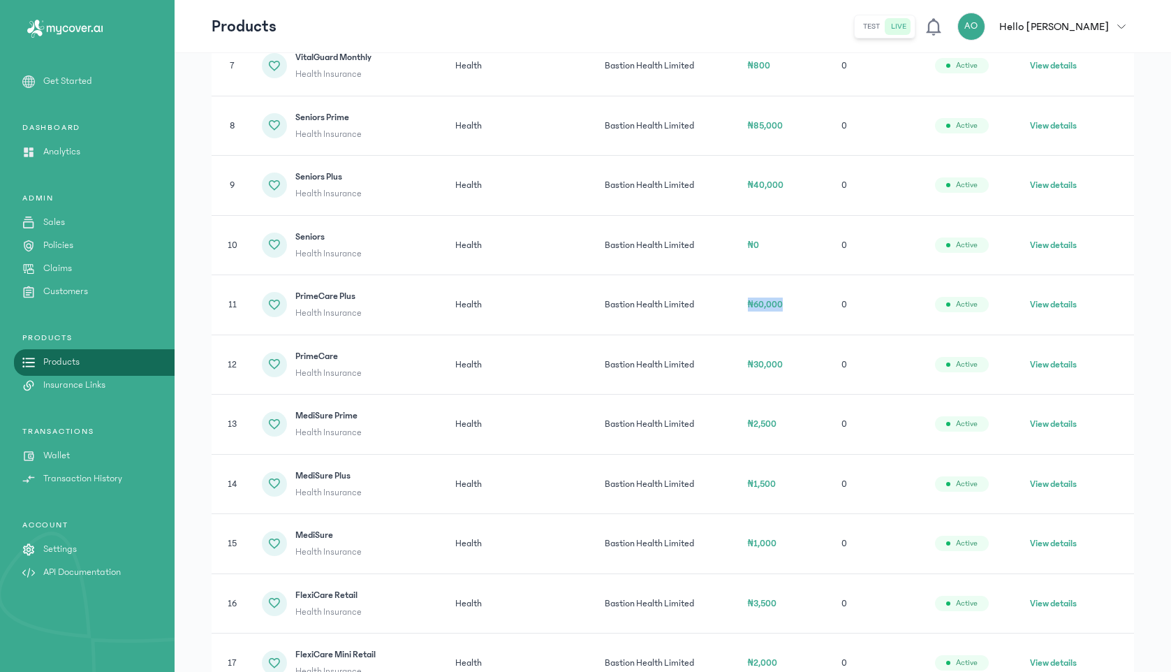
click at [1070, 362] on button "View details" at bounding box center [1053, 364] width 47 height 14
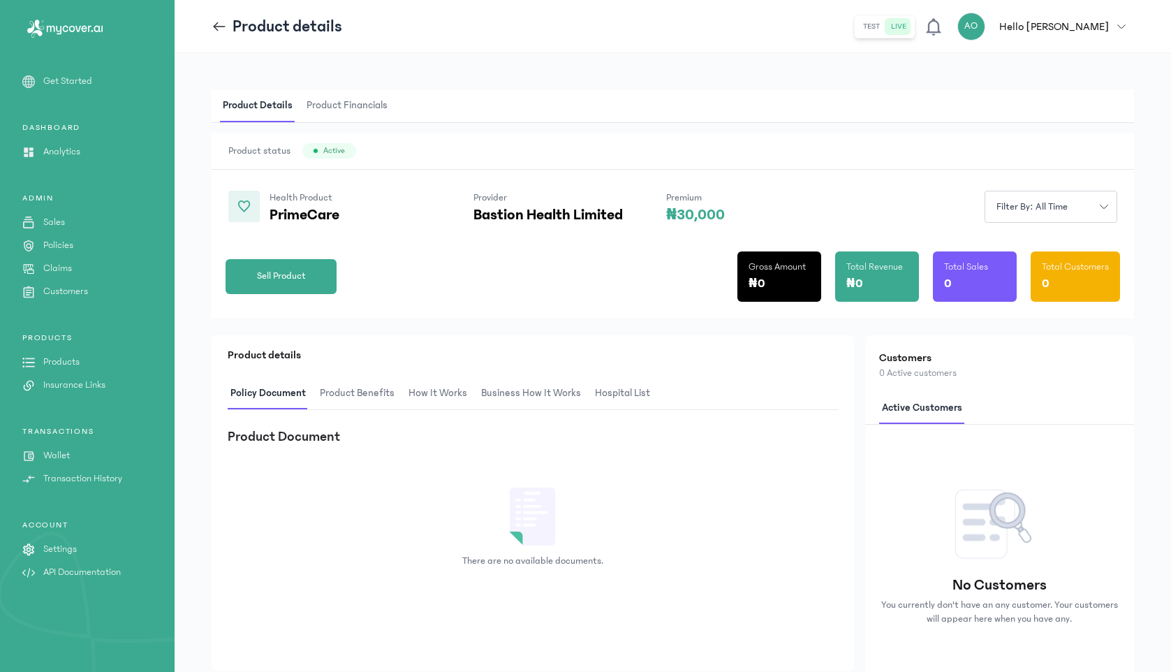
click at [355, 392] on span "Product Benefits" at bounding box center [357, 393] width 80 height 33
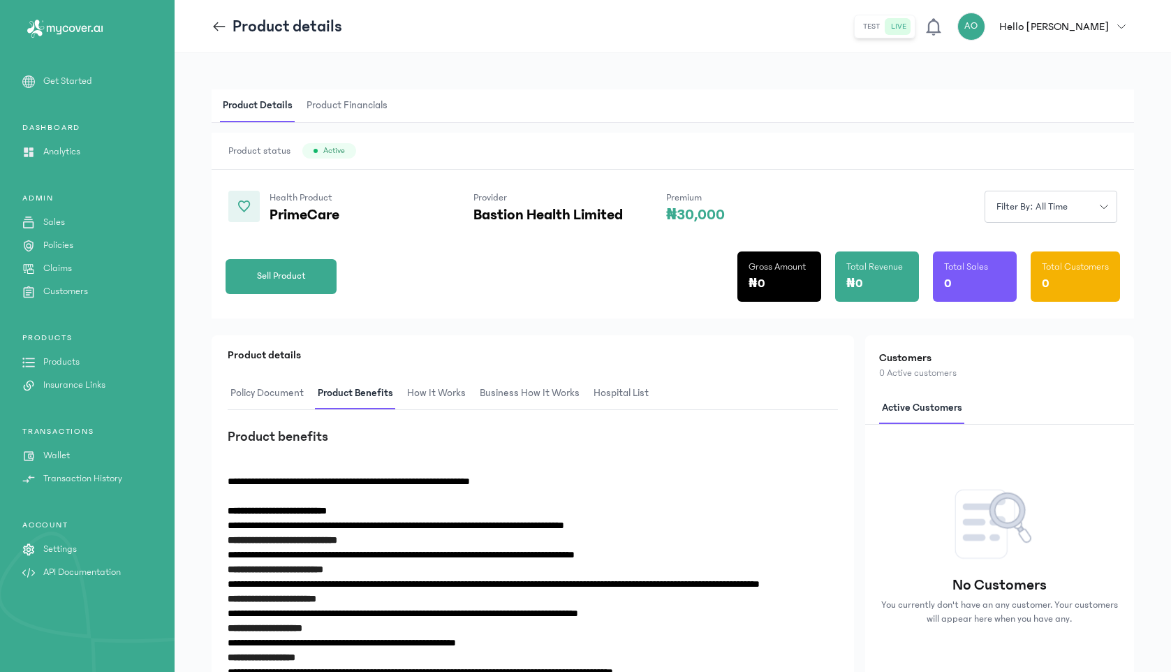
click at [221, 27] on icon at bounding box center [219, 26] width 15 height 15
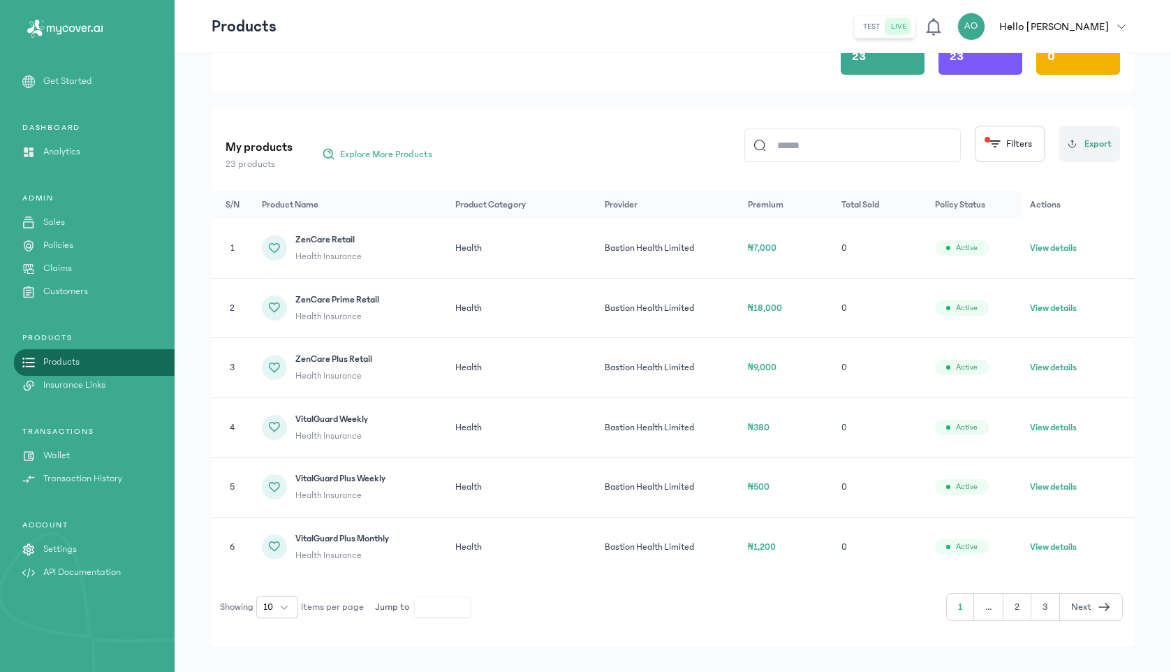
scroll to position [126, 0]
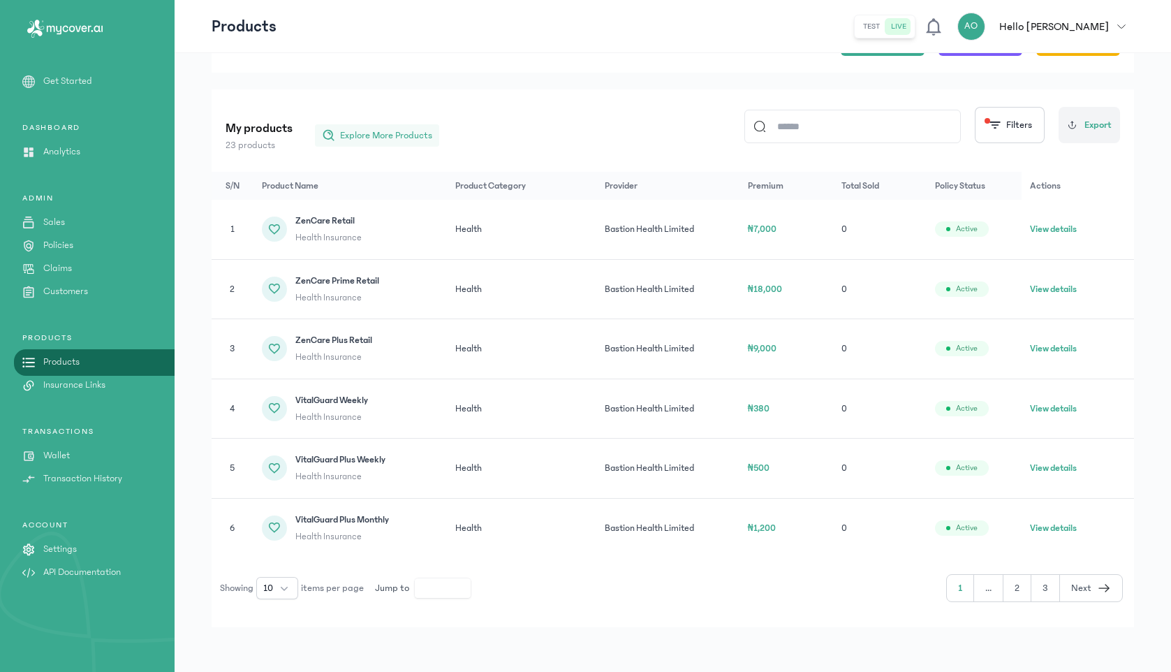
click at [399, 143] on div "Total Products 23 Active 23 Inactive 0 My products 23 products Explore More Pro…" at bounding box center [673, 302] width 922 height 649
click at [292, 586] on button "10" at bounding box center [277, 588] width 42 height 22
click at [286, 560] on li "100" at bounding box center [278, 557] width 36 height 22
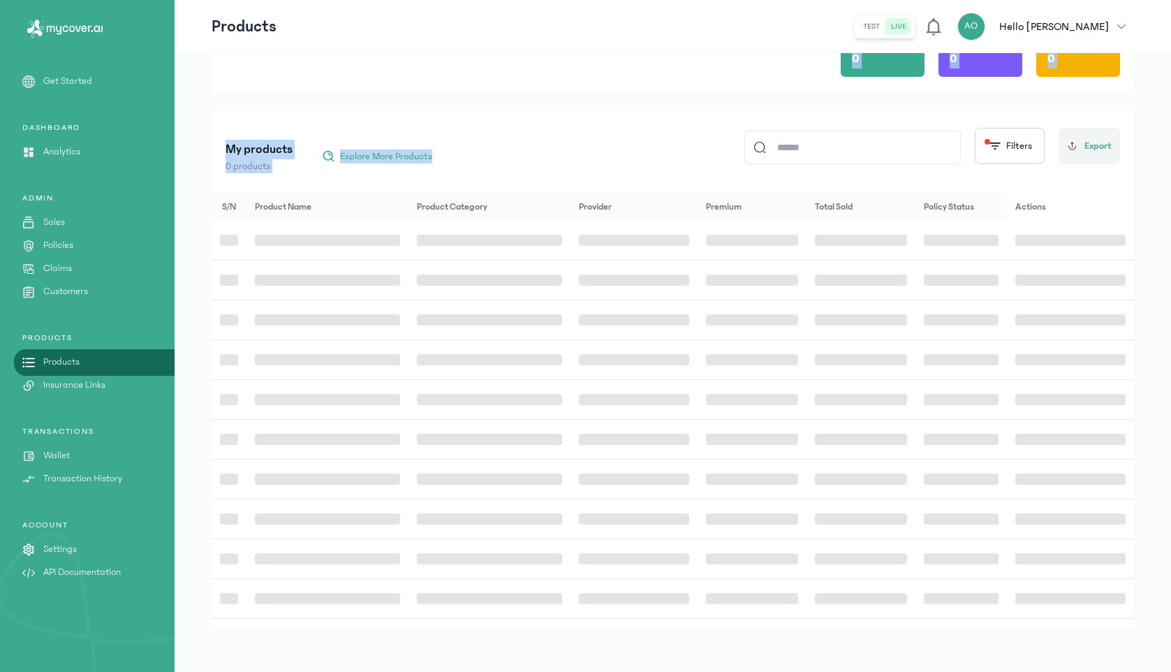
scroll to position [105, 0]
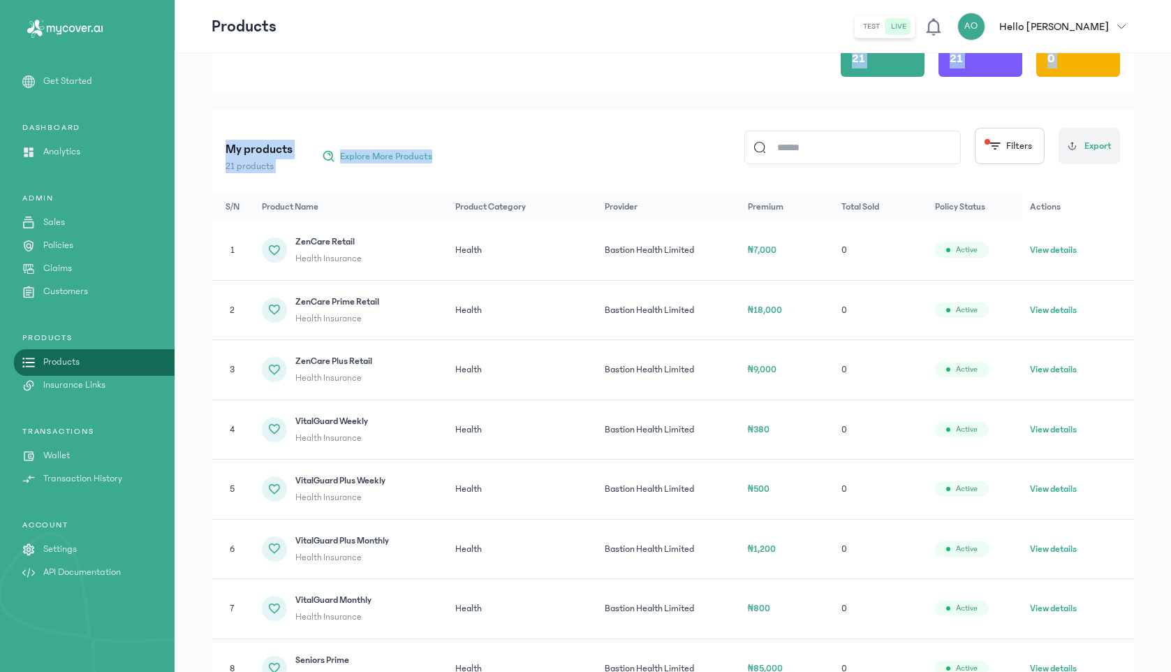
click at [1060, 251] on button "View details" at bounding box center [1053, 250] width 47 height 14
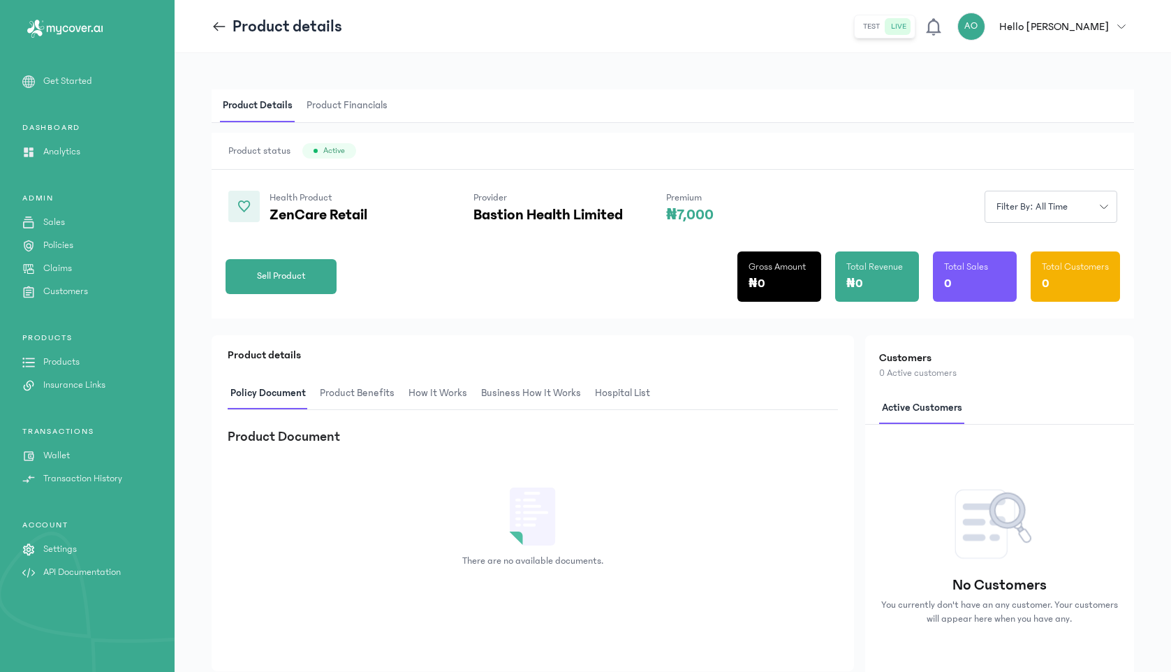
click at [355, 394] on span "Product Benefits" at bounding box center [357, 393] width 80 height 33
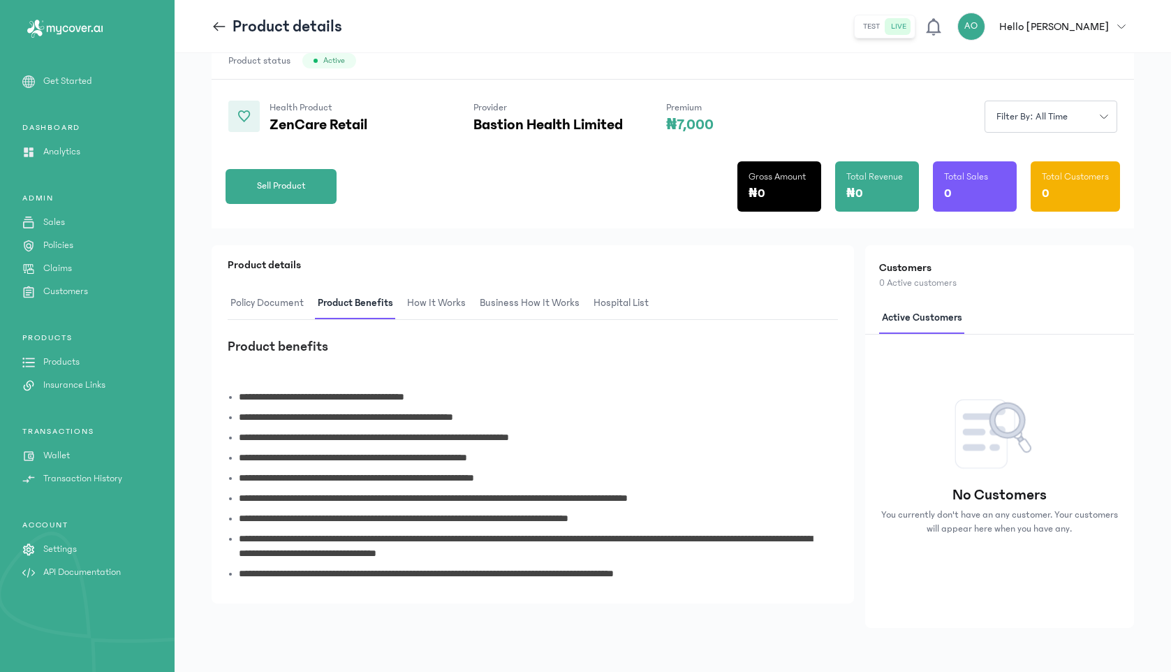
click at [457, 304] on span "How It Works" at bounding box center [436, 303] width 64 height 33
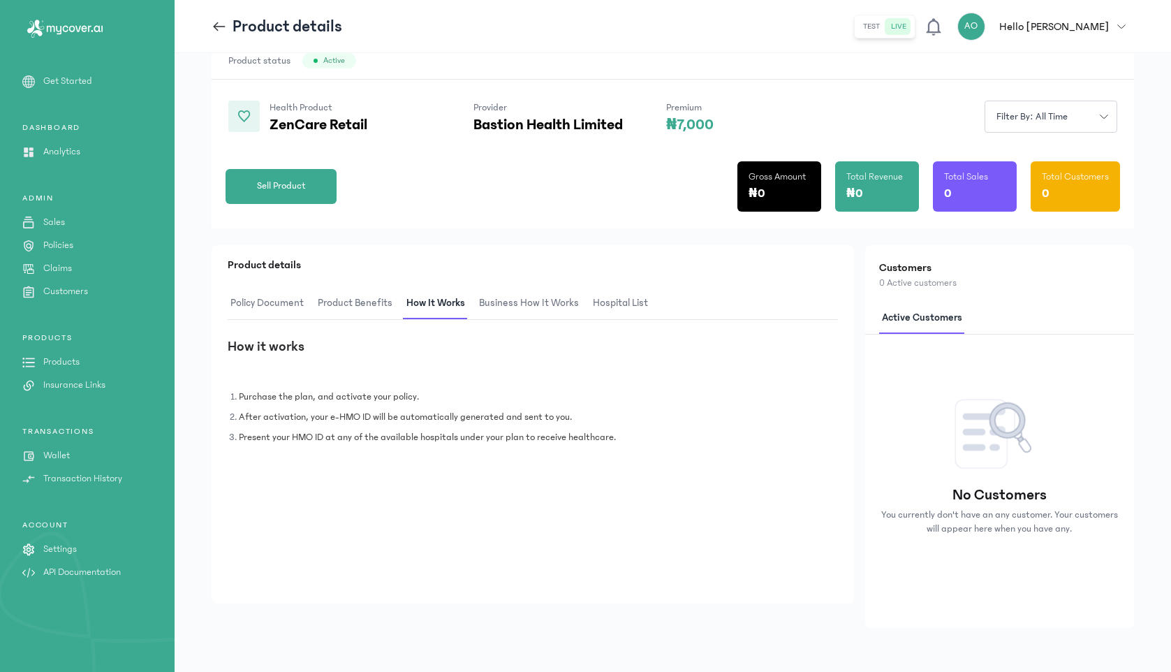
click at [521, 297] on span "Business How It Works" at bounding box center [528, 303] width 105 height 33
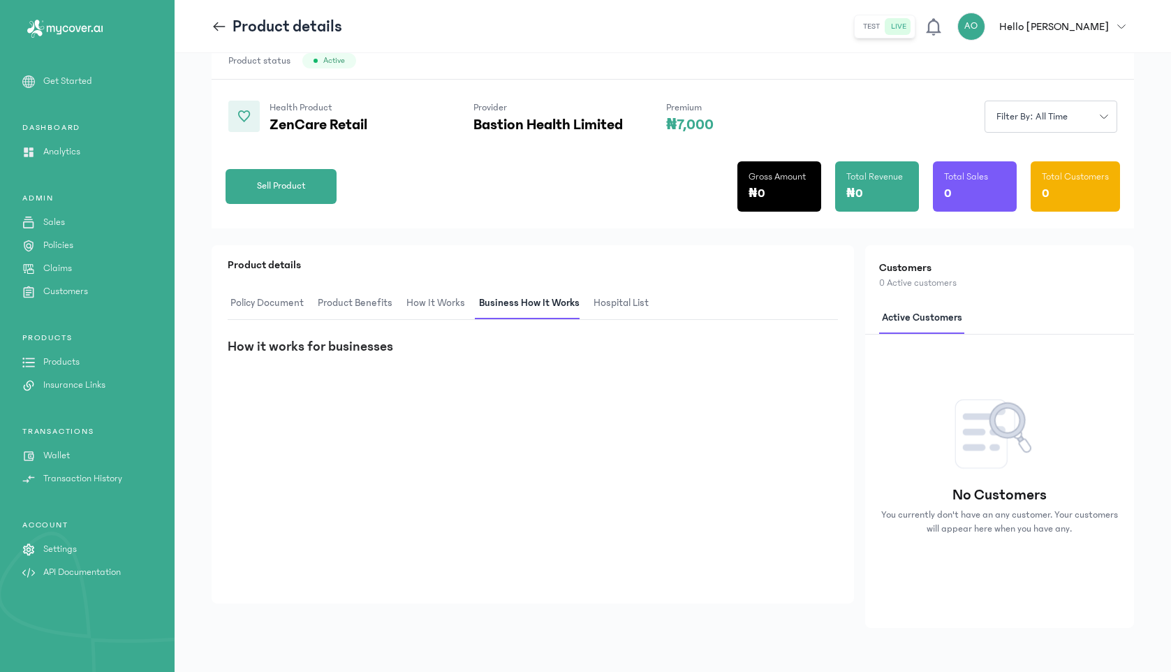
click at [628, 302] on span "hospital List" at bounding box center [621, 303] width 61 height 33
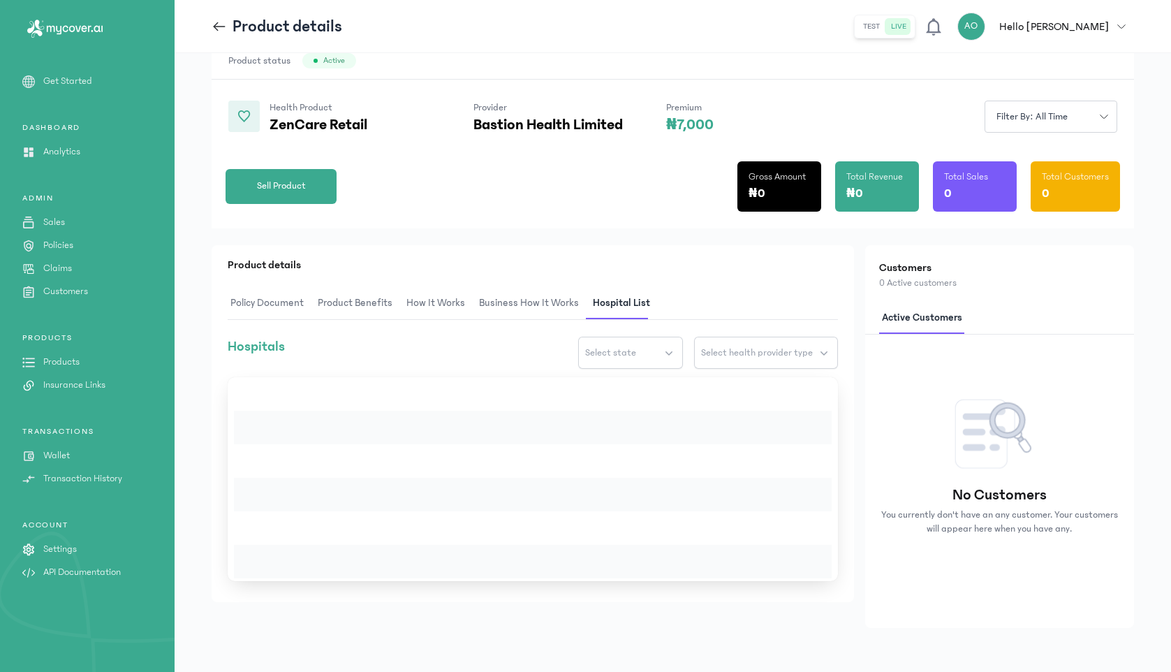
click at [376, 304] on span "Product Benefits" at bounding box center [355, 303] width 80 height 33
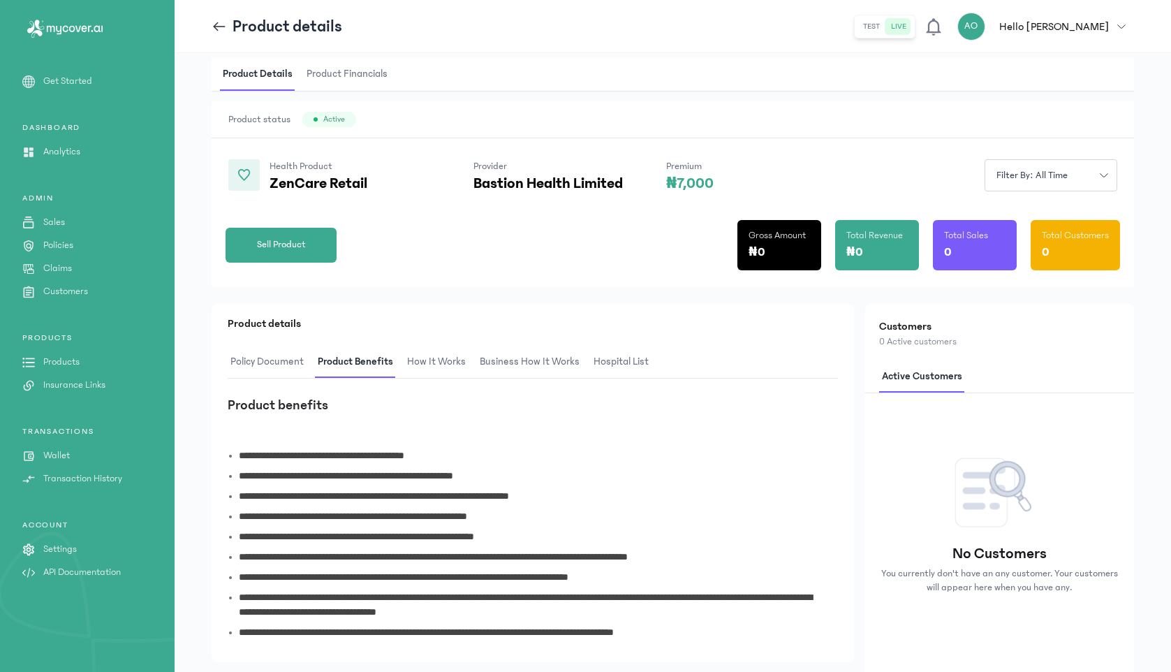
scroll to position [31, 0]
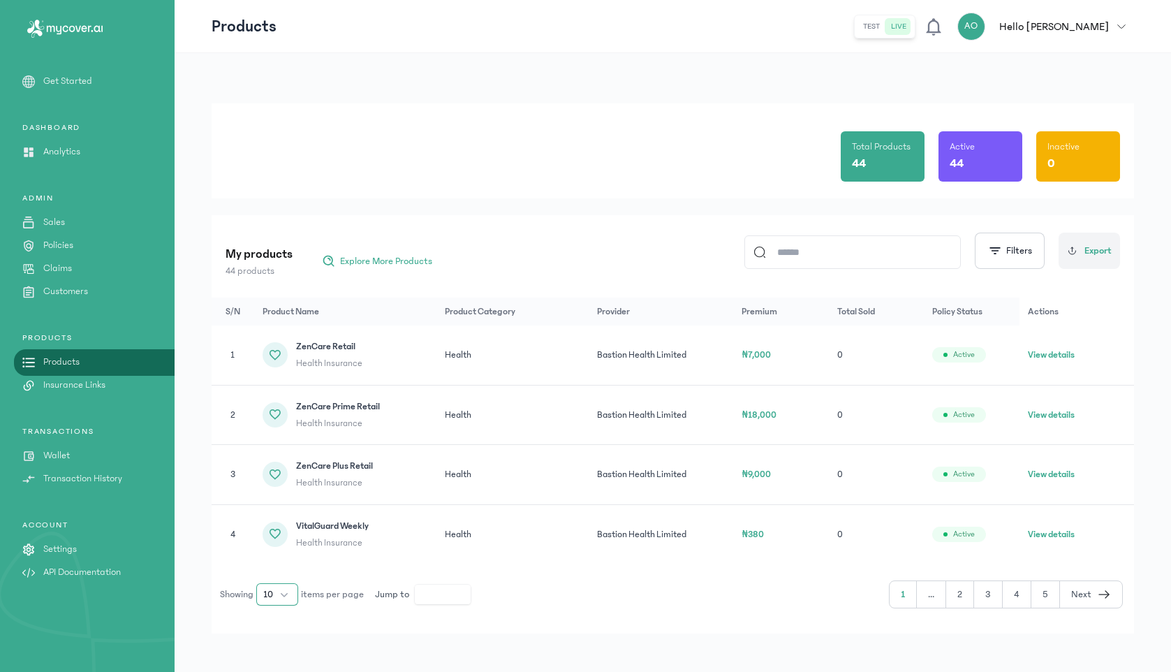
click at [281, 597] on button "10" at bounding box center [277, 594] width 42 height 22
click at [280, 569] on li "100" at bounding box center [278, 563] width 36 height 22
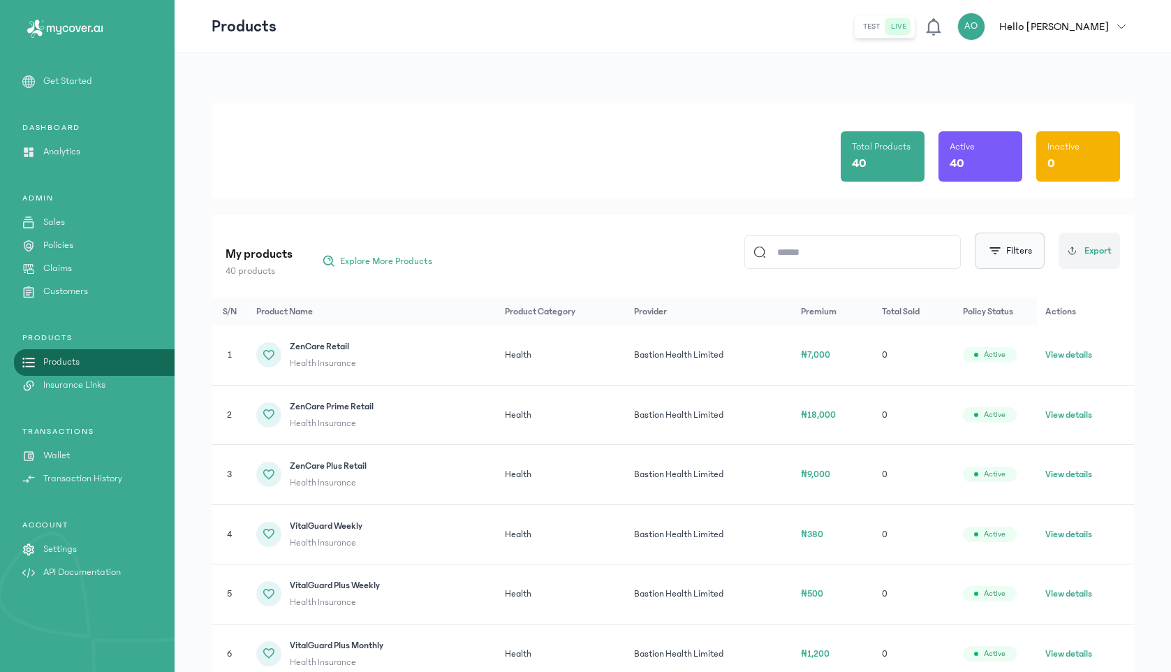
click at [1024, 259] on button "Filters" at bounding box center [1010, 250] width 70 height 36
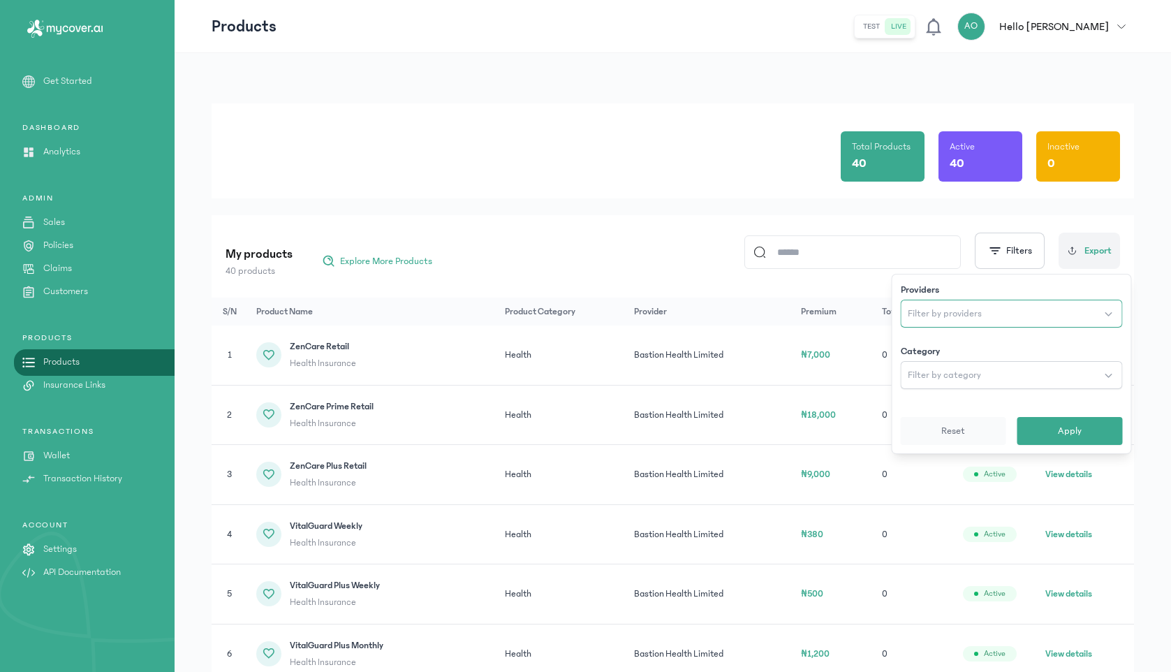
click at [1029, 311] on button "Filter by providers" at bounding box center [1012, 313] width 222 height 28
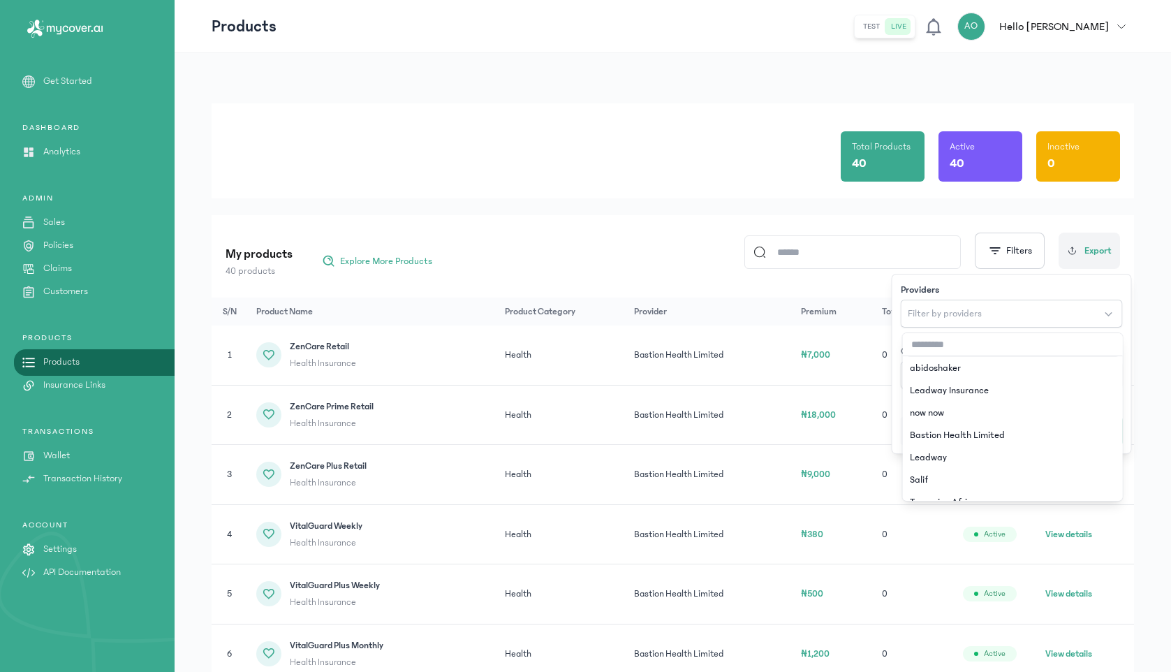
scroll to position [115, 0]
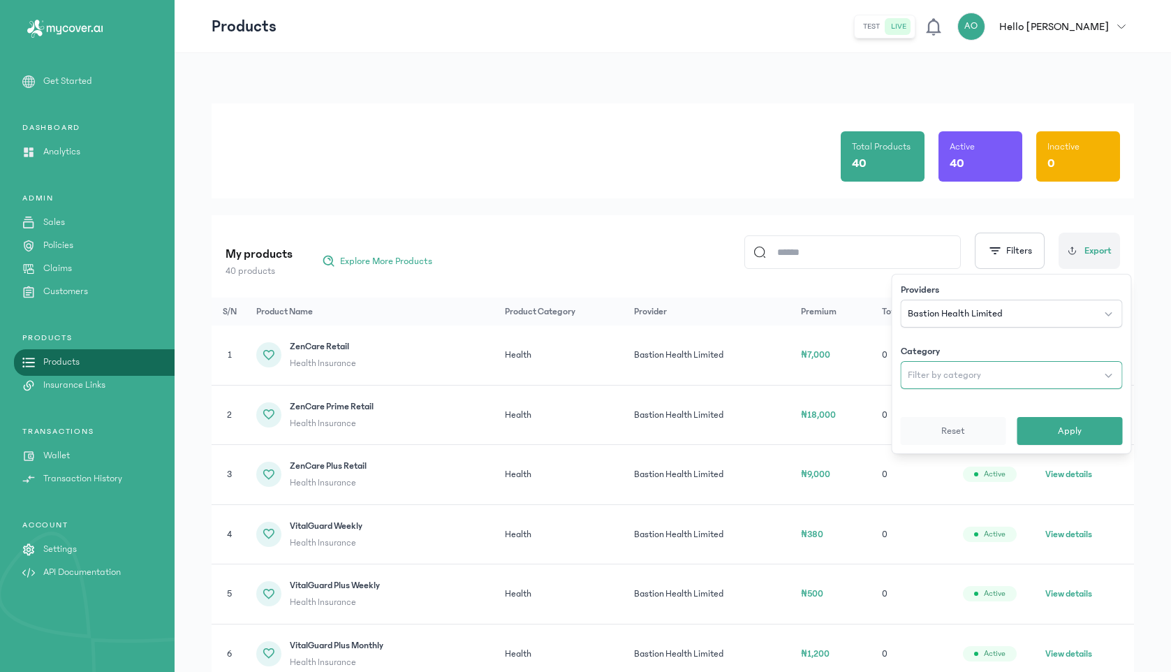
click at [1036, 365] on button "Filter by category" at bounding box center [1012, 375] width 222 height 28
click at [1073, 428] on span "Apply" at bounding box center [1070, 431] width 24 height 14
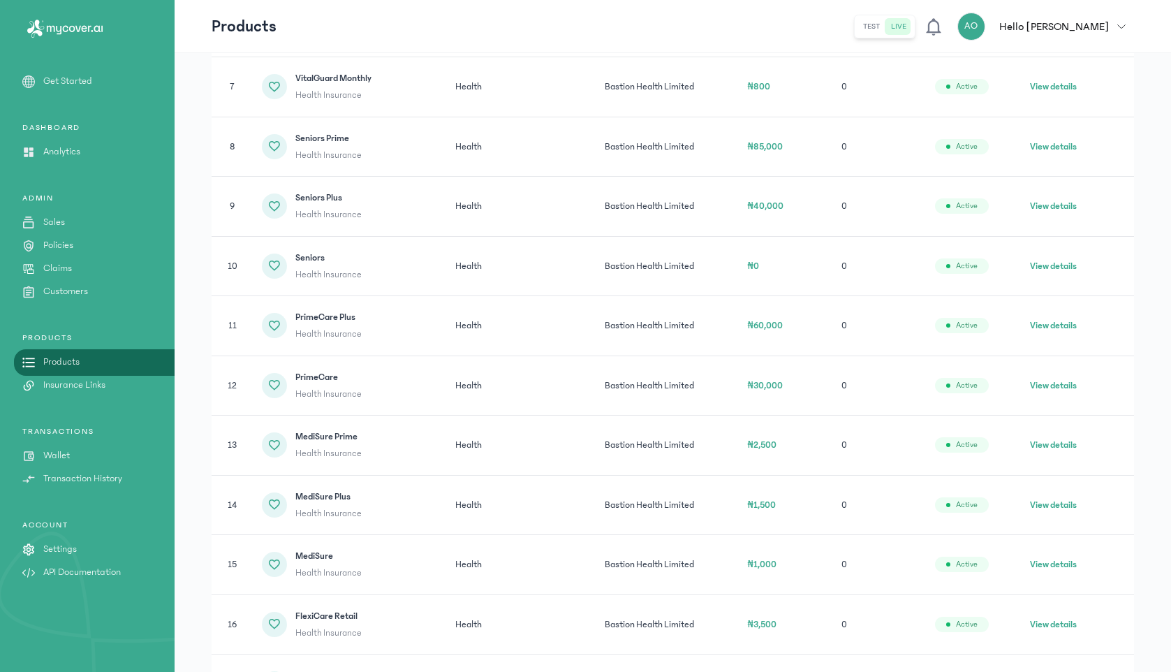
scroll to position [628, 0]
click at [1067, 327] on button "View details" at bounding box center [1053, 323] width 47 height 14
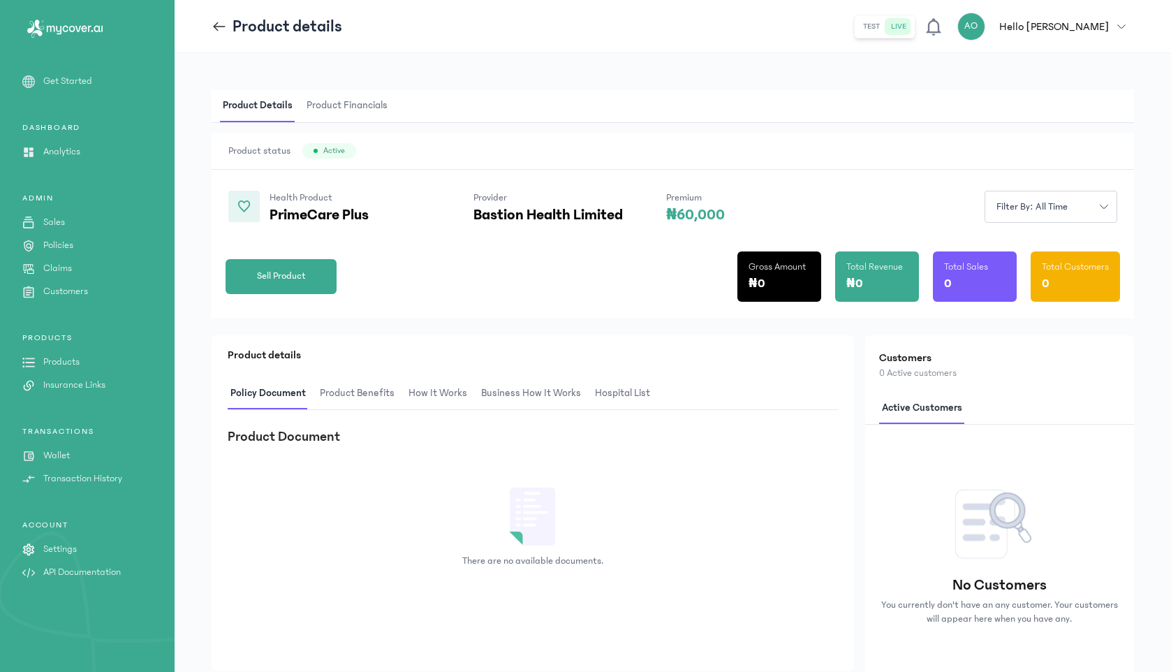
click at [373, 385] on span "Product Benefits" at bounding box center [357, 393] width 80 height 33
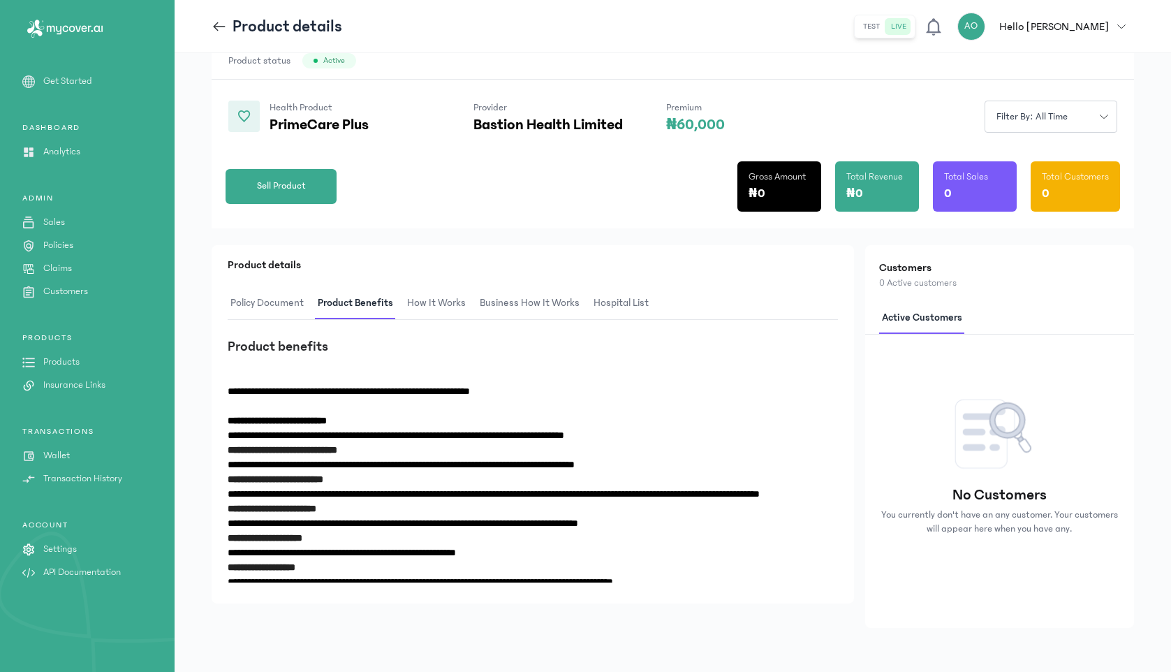
click at [442, 302] on span "How It Works" at bounding box center [436, 303] width 64 height 33
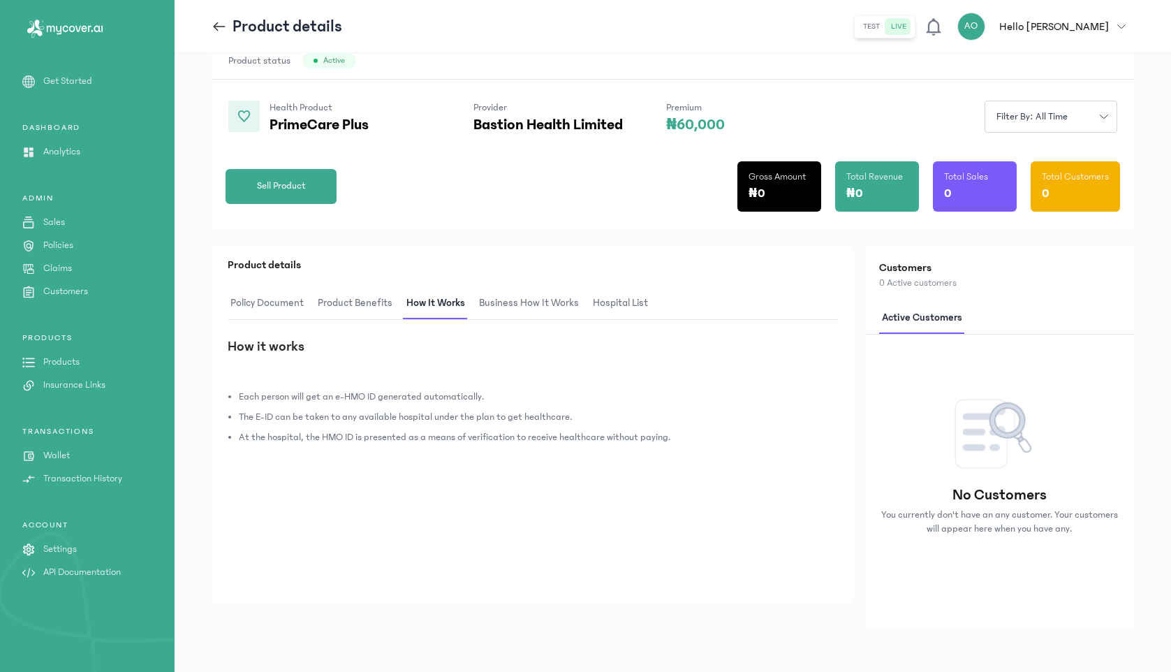
click at [521, 299] on span "Business How It Works" at bounding box center [528, 303] width 105 height 33
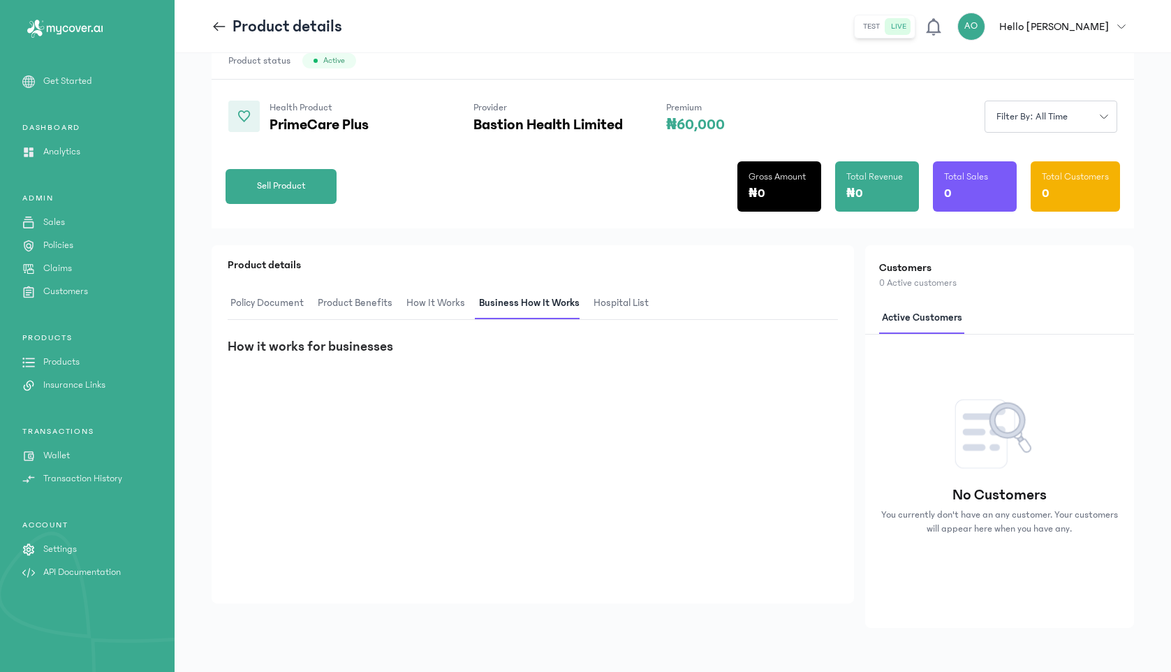
click at [609, 297] on span "hospital List" at bounding box center [621, 303] width 61 height 33
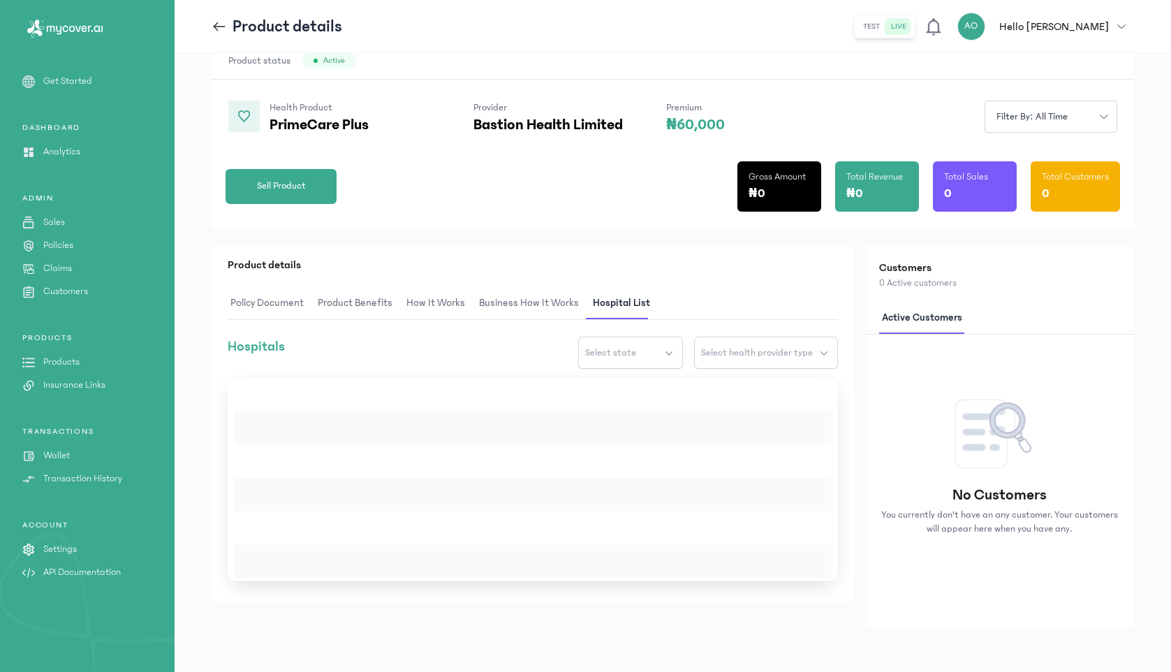
click at [373, 304] on span "Product Benefits" at bounding box center [355, 303] width 80 height 33
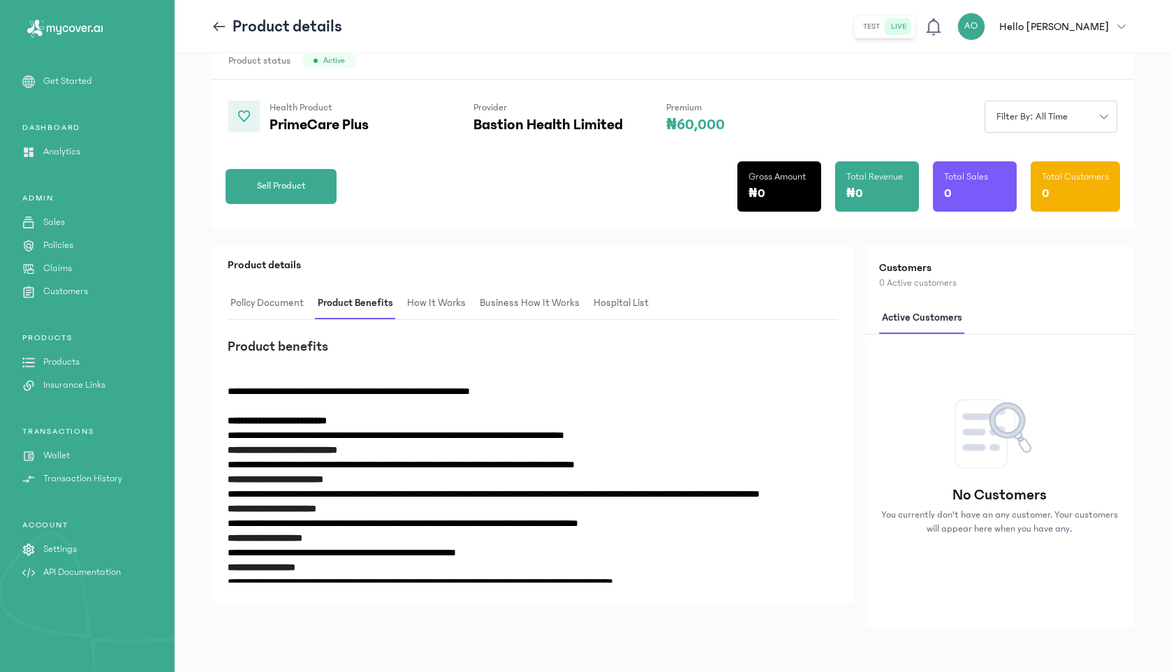
click at [267, 313] on span "Policy Document" at bounding box center [267, 303] width 79 height 33
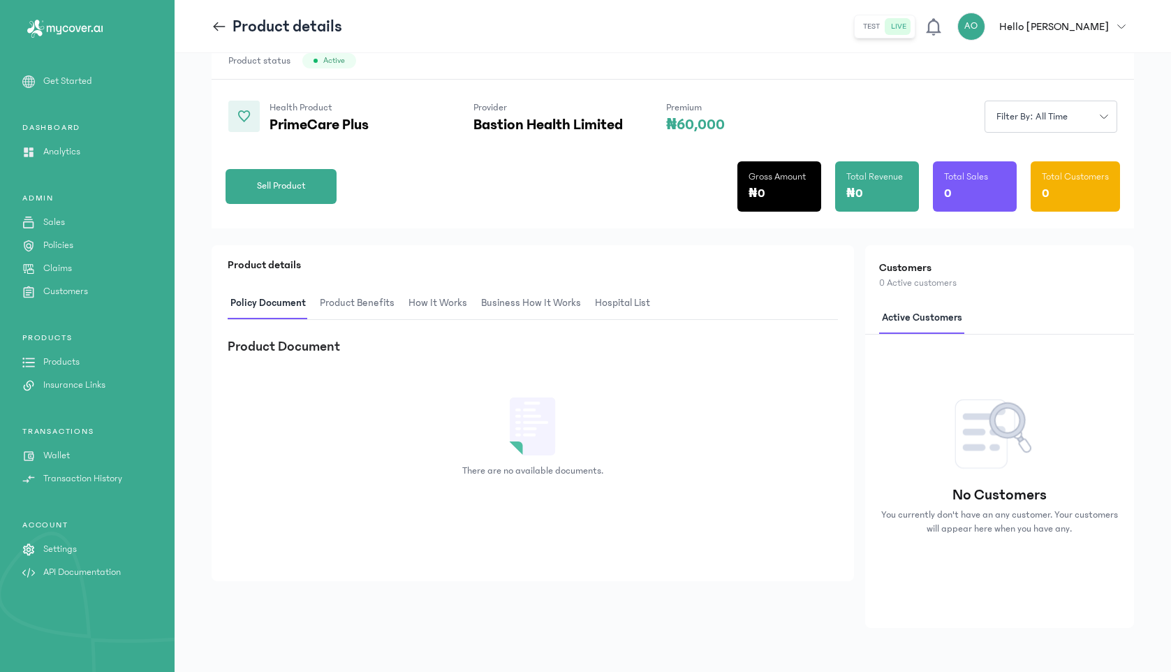
click at [432, 304] on span "How It Works" at bounding box center [438, 303] width 64 height 33
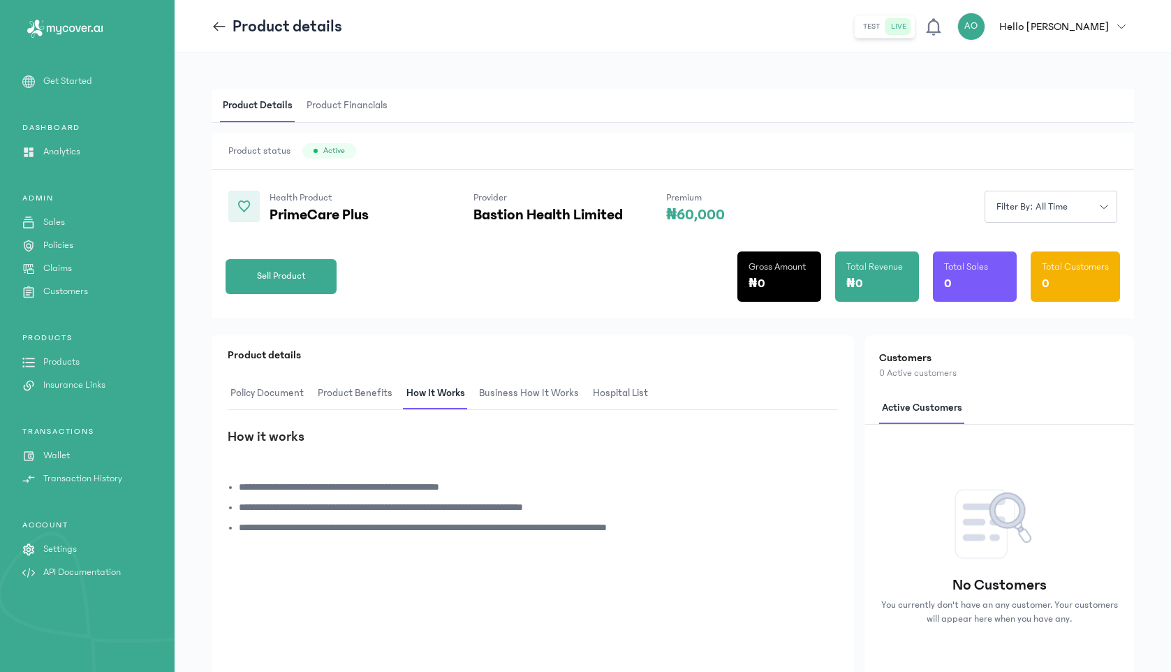
click at [376, 392] on span "Product Benefits" at bounding box center [355, 393] width 80 height 33
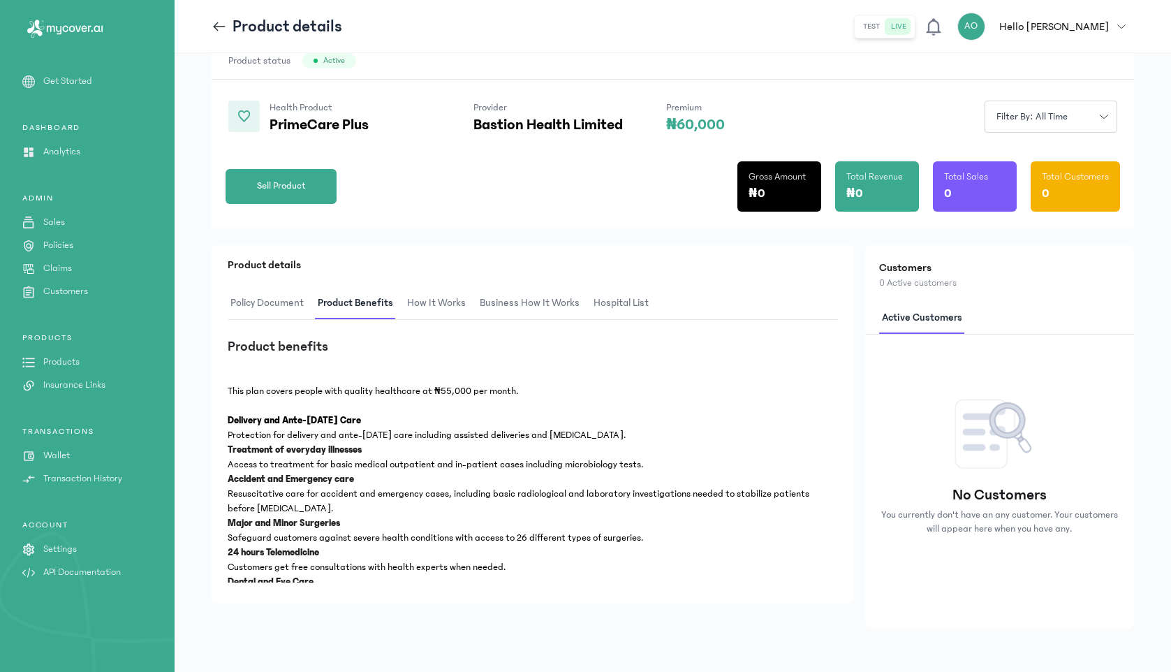
click at [221, 29] on icon at bounding box center [219, 26] width 15 height 15
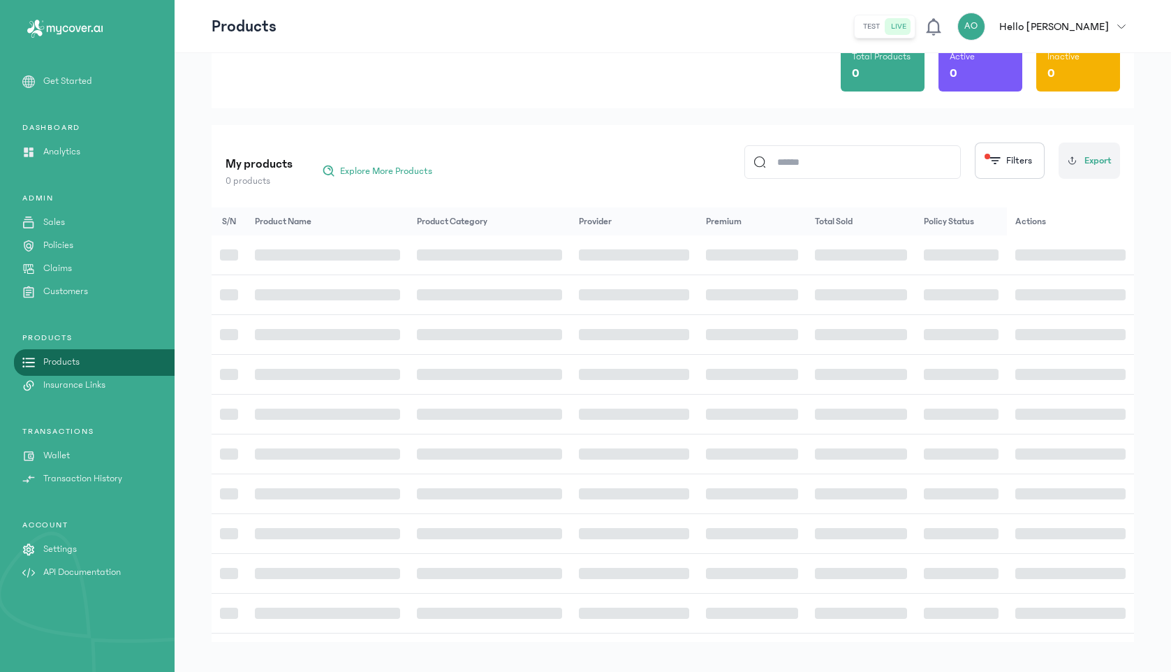
scroll to position [105, 0]
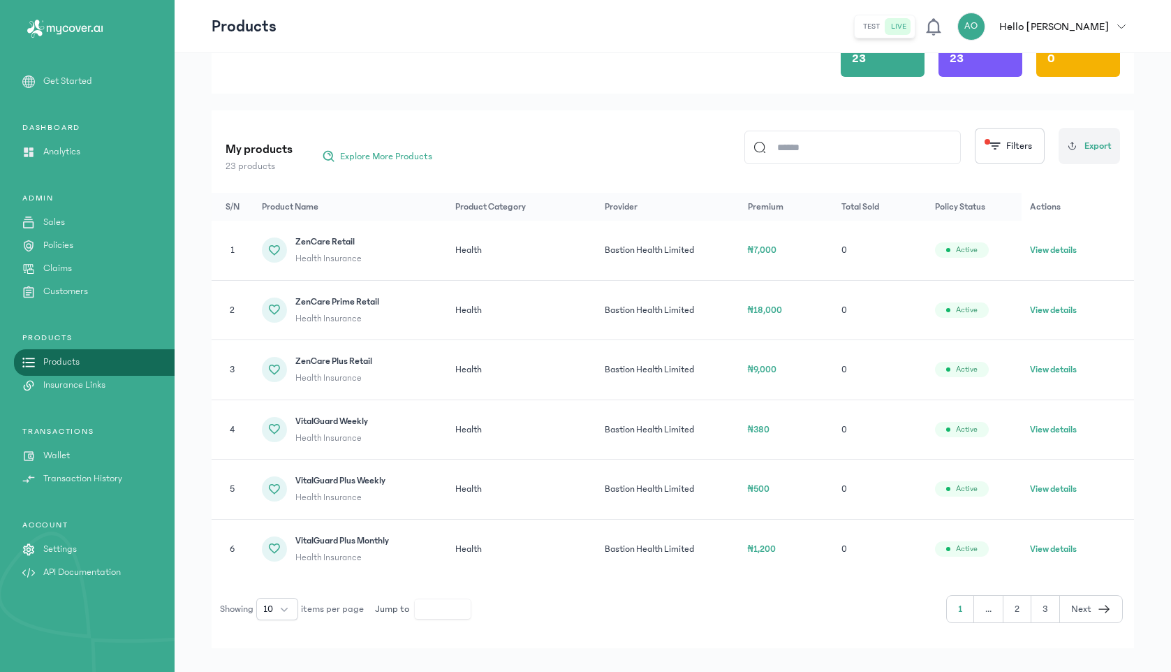
click at [1066, 366] on button "View details" at bounding box center [1053, 369] width 47 height 14
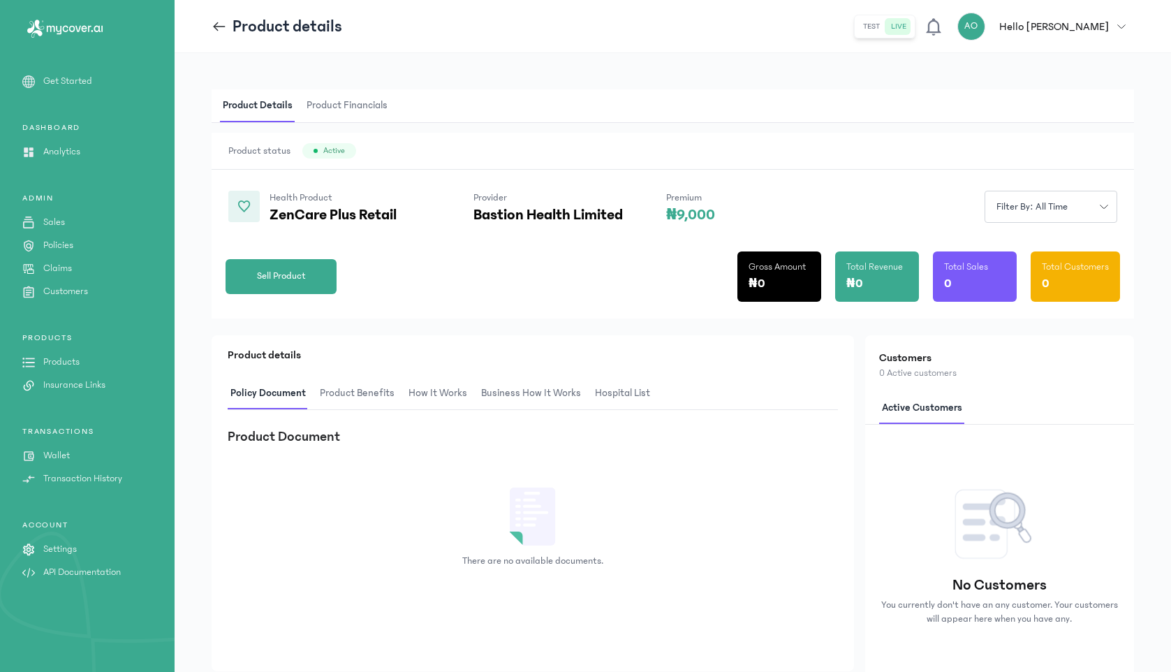
click at [378, 395] on span "Product Benefits" at bounding box center [357, 393] width 80 height 33
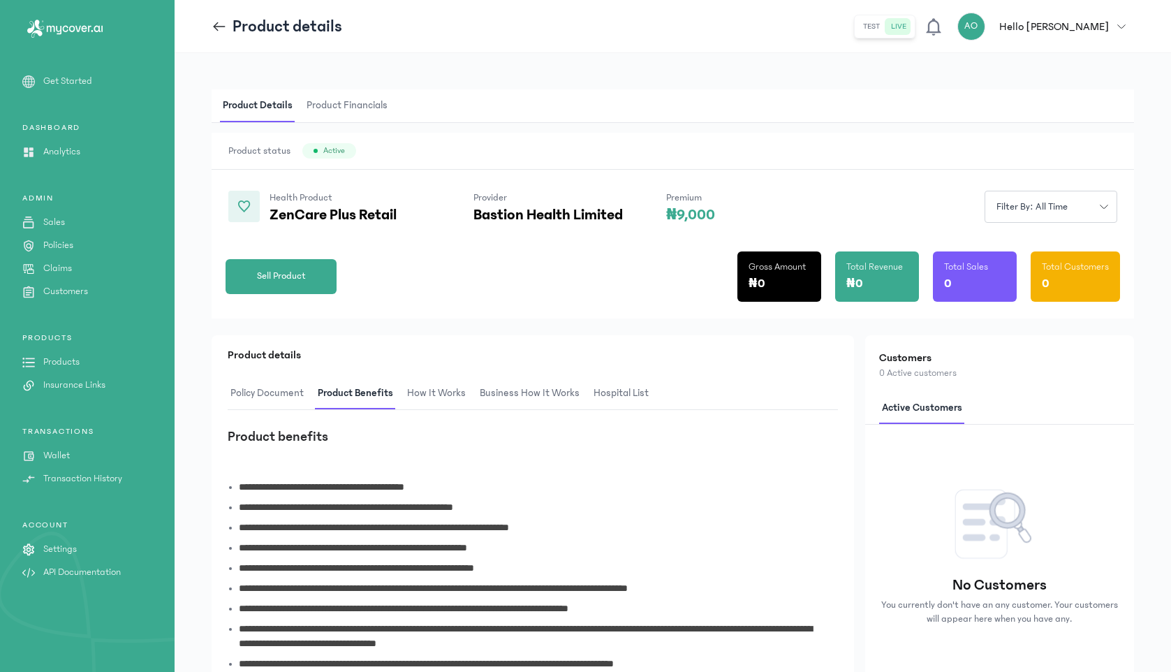
click at [215, 28] on icon at bounding box center [216, 26] width 5 height 9
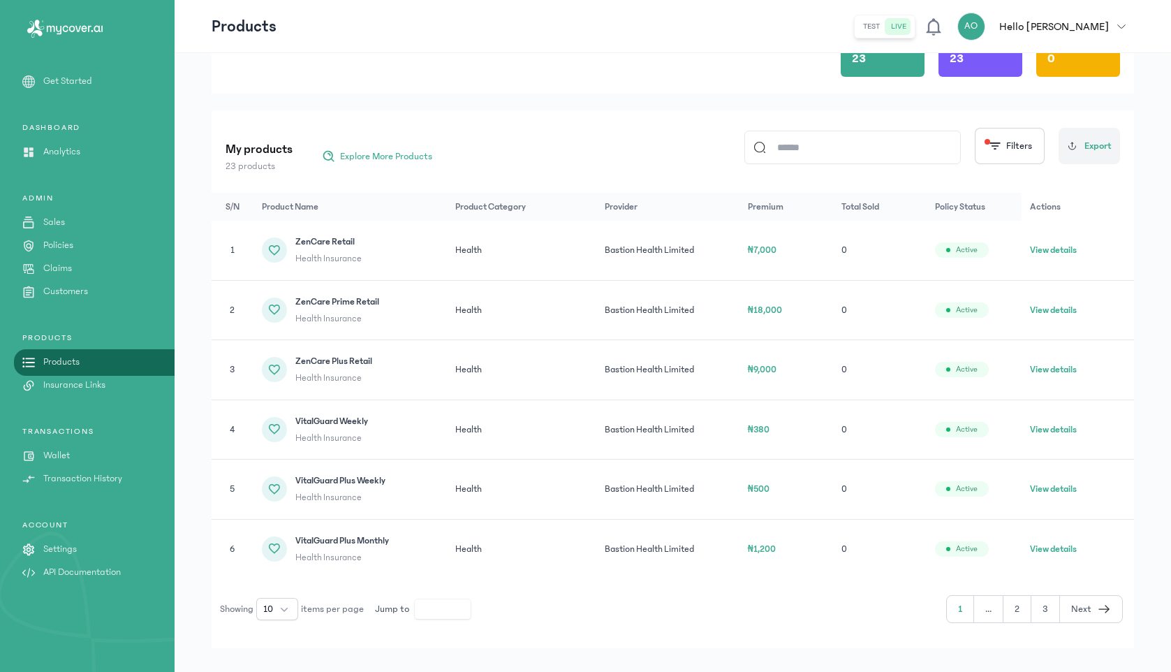
scroll to position [126, 0]
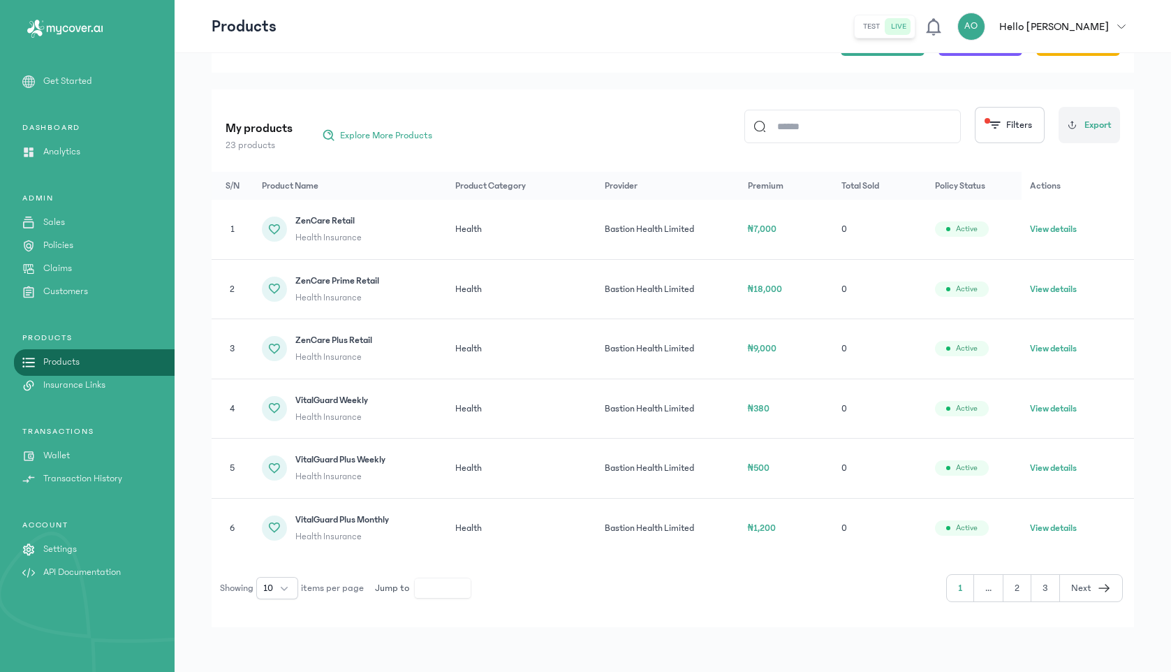
click at [1063, 528] on button "View details" at bounding box center [1053, 528] width 47 height 14
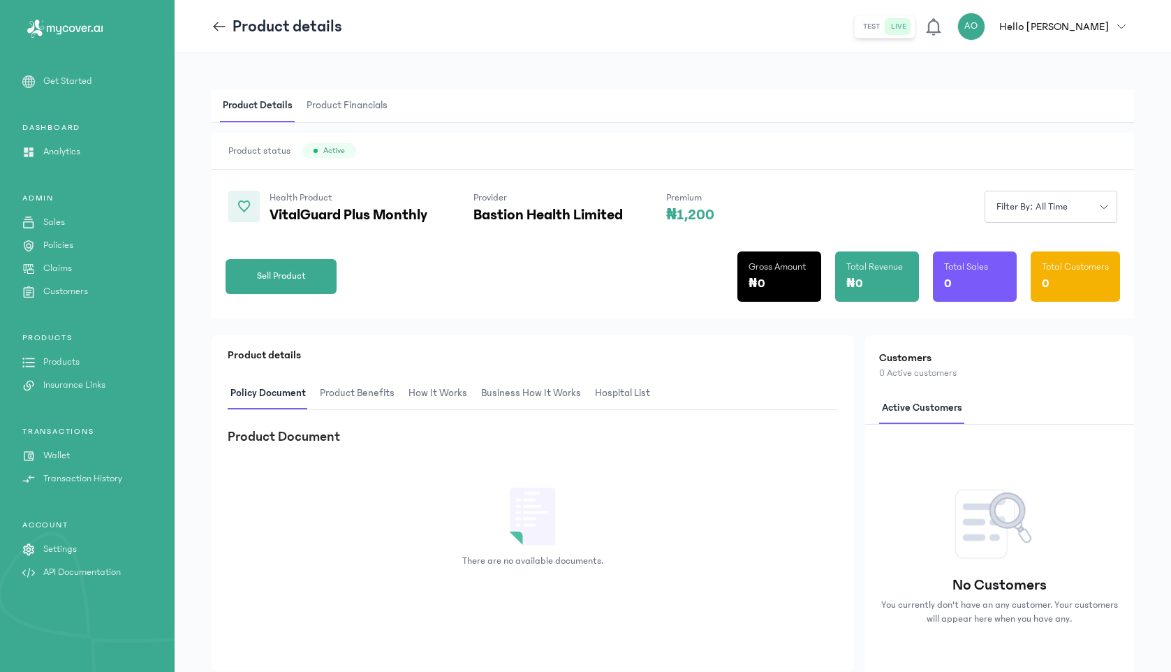
click at [376, 399] on span "Product Benefits" at bounding box center [357, 393] width 80 height 33
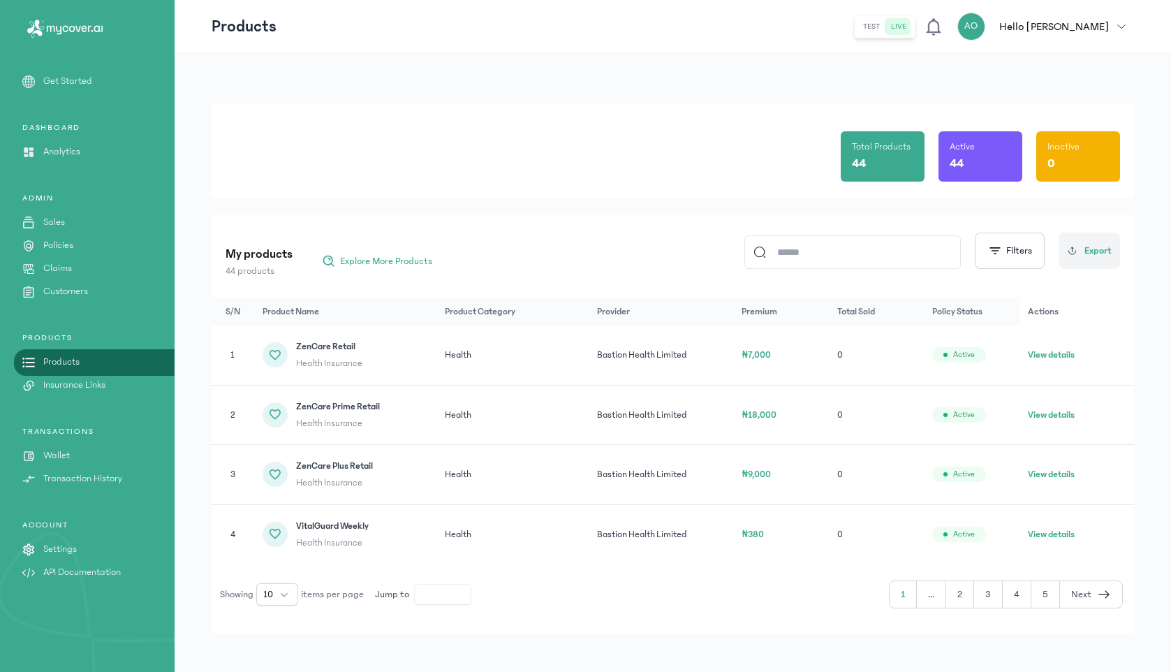
scroll to position [6, 0]
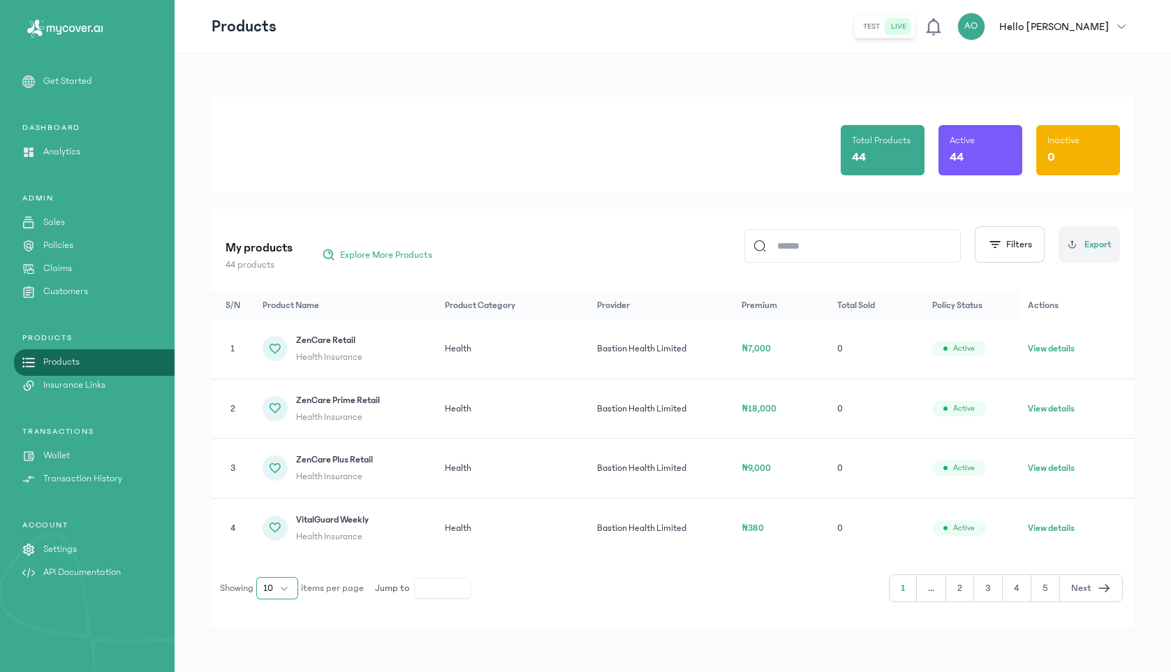
click at [284, 584] on button "10" at bounding box center [277, 588] width 42 height 22
click at [284, 575] on div "Showing 10 items per page Jump to * 1 ... 2 3 4 5 Next" at bounding box center [667, 588] width 911 height 28
click at [283, 590] on button "10" at bounding box center [277, 588] width 42 height 22
click at [282, 562] on li "100" at bounding box center [278, 557] width 36 height 22
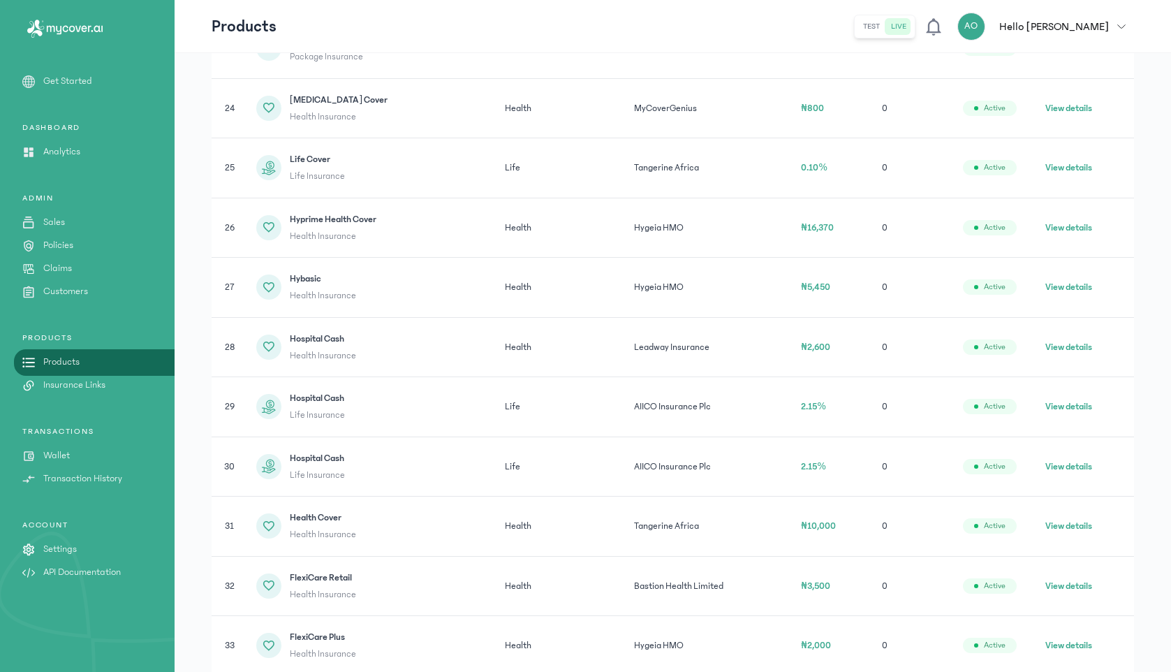
scroll to position [1619, 0]
click at [1072, 343] on button "View details" at bounding box center [1068, 348] width 47 height 14
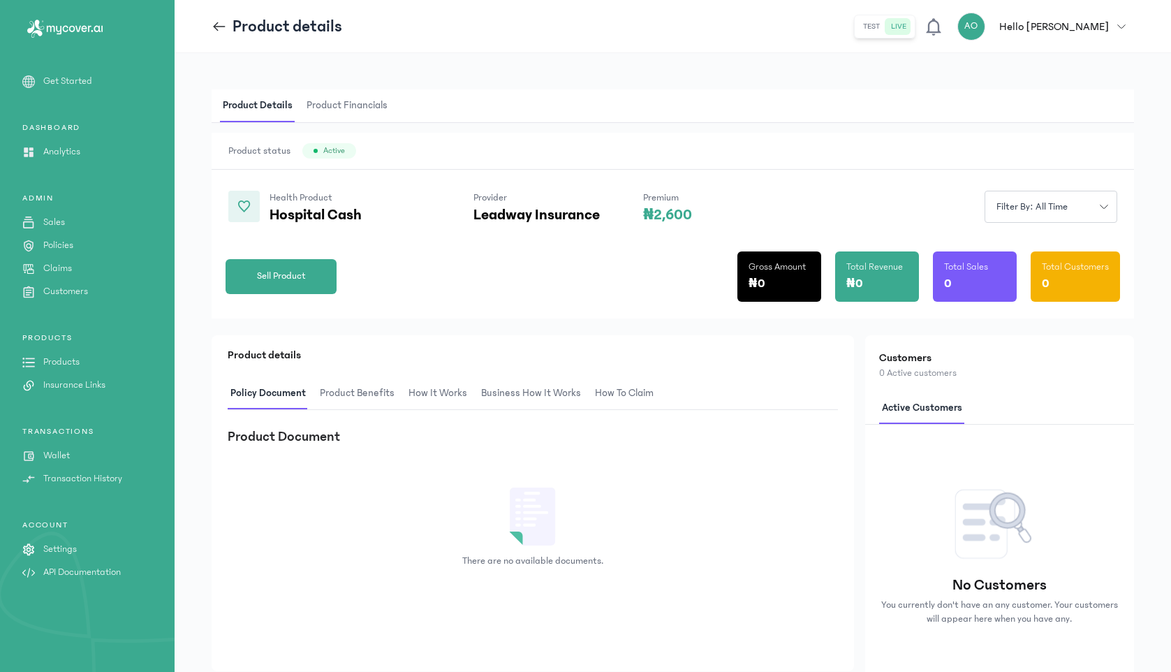
click at [367, 398] on span "Product Benefits" at bounding box center [357, 393] width 80 height 33
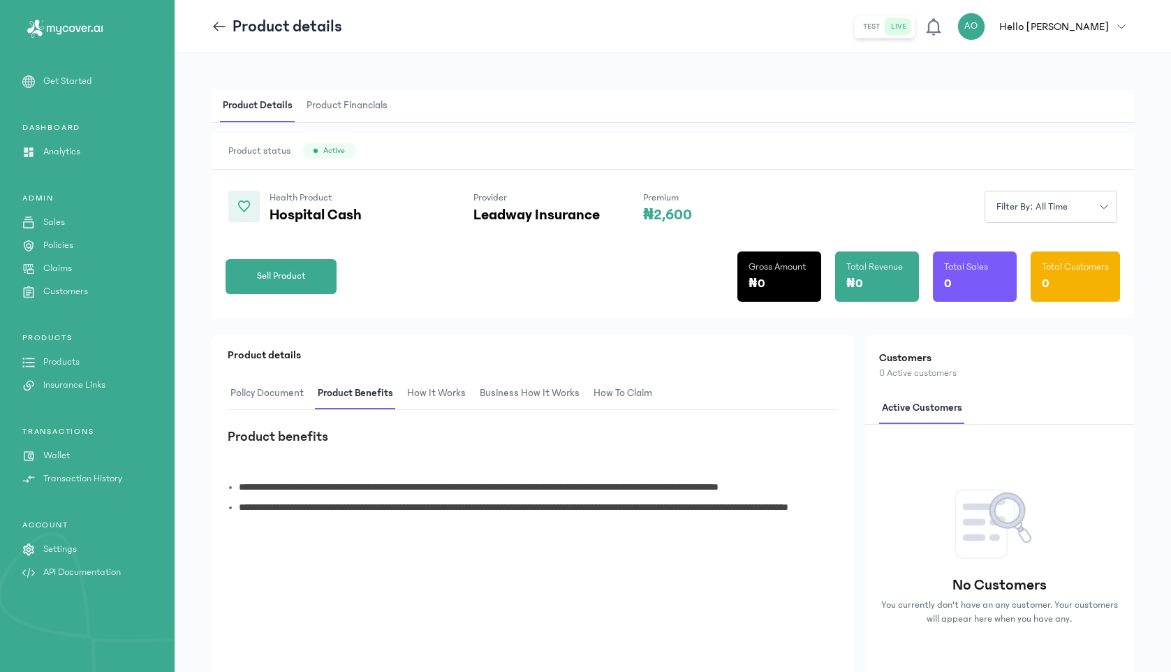
click at [422, 392] on span "How It Works" at bounding box center [436, 393] width 64 height 33
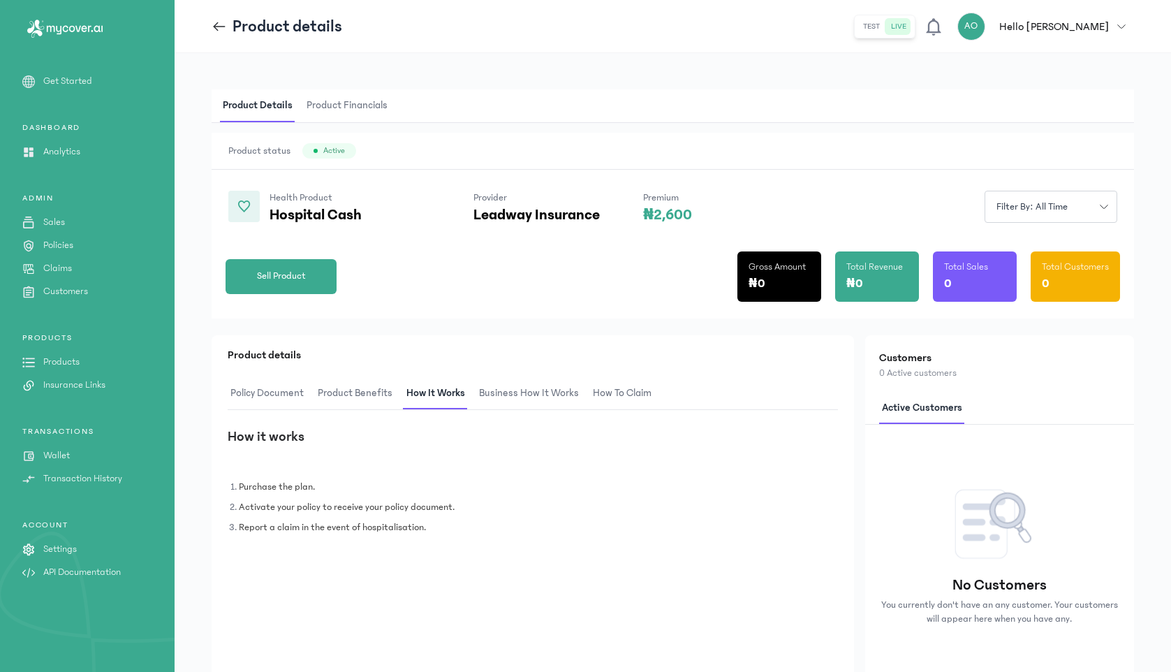
click at [519, 392] on span "Business How It Works" at bounding box center [528, 393] width 105 height 33
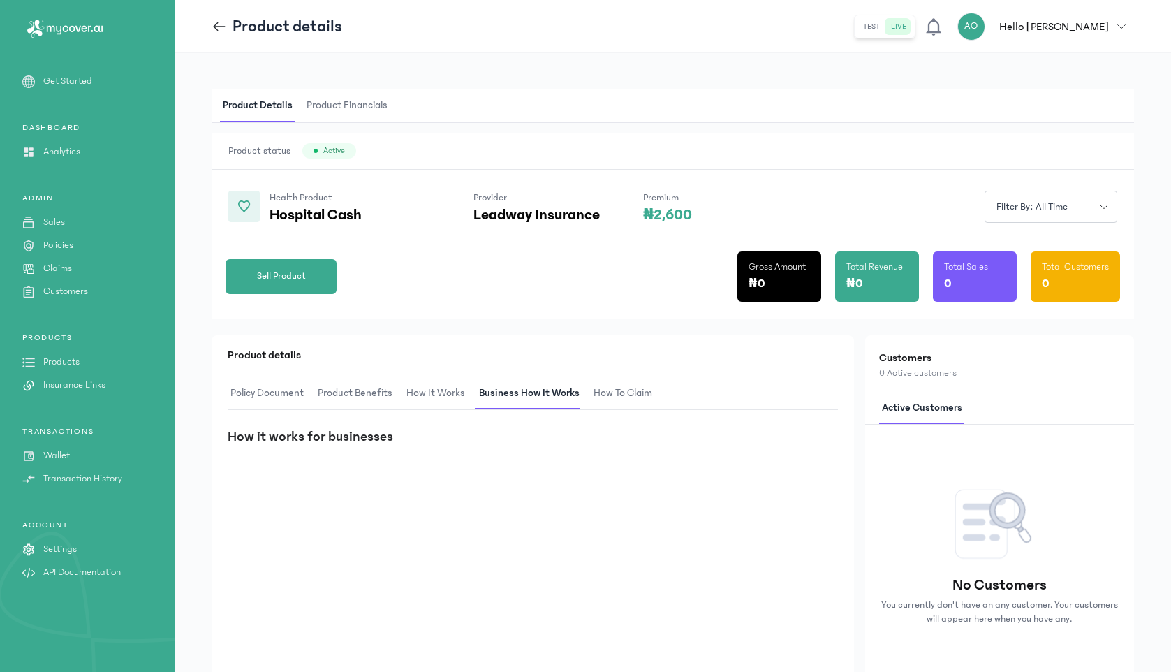
click at [622, 392] on span "How to claim" at bounding box center [623, 393] width 64 height 33
click at [371, 396] on span "Product Benefits" at bounding box center [355, 393] width 80 height 33
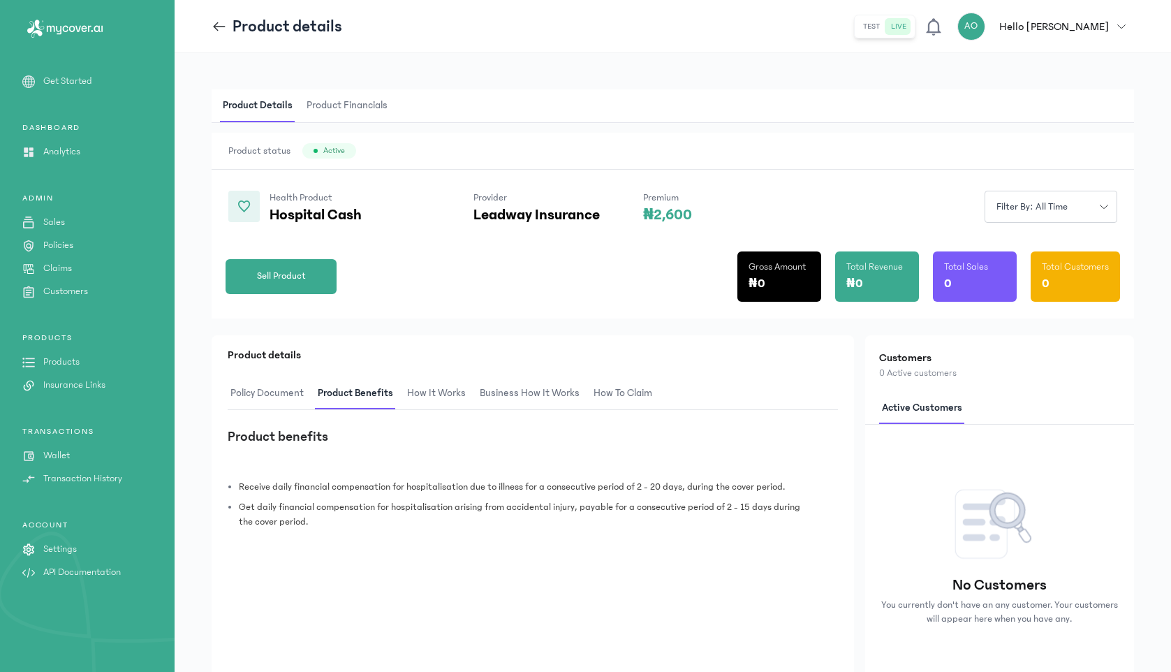
click at [215, 31] on icon at bounding box center [219, 26] width 15 height 15
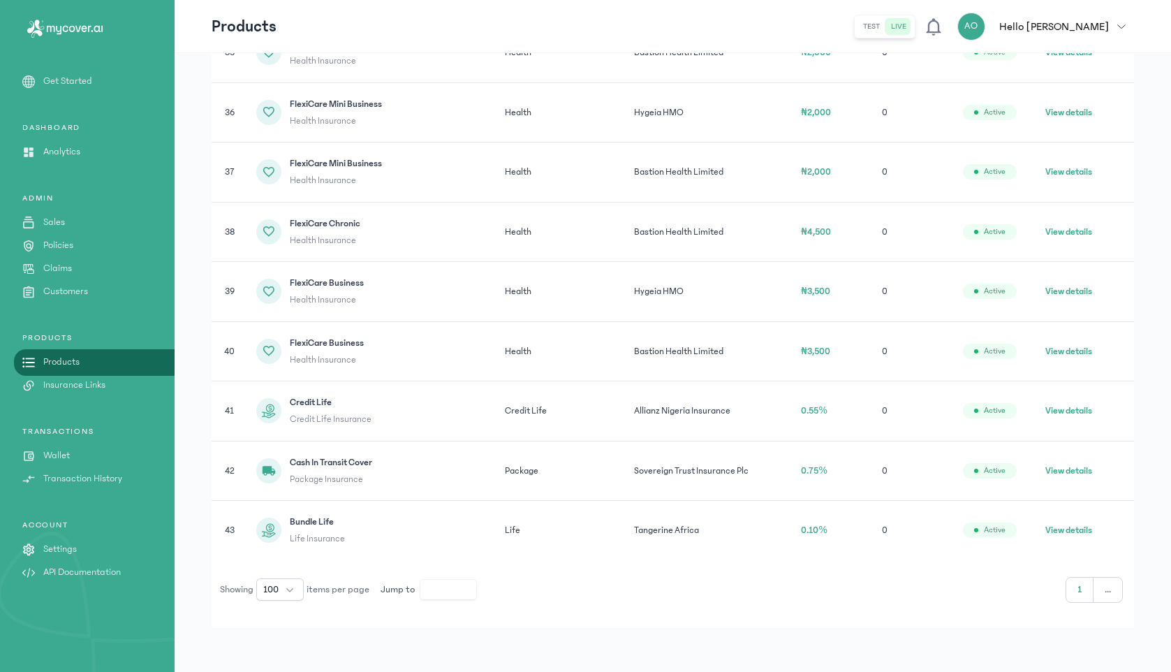
scroll to position [2311, 0]
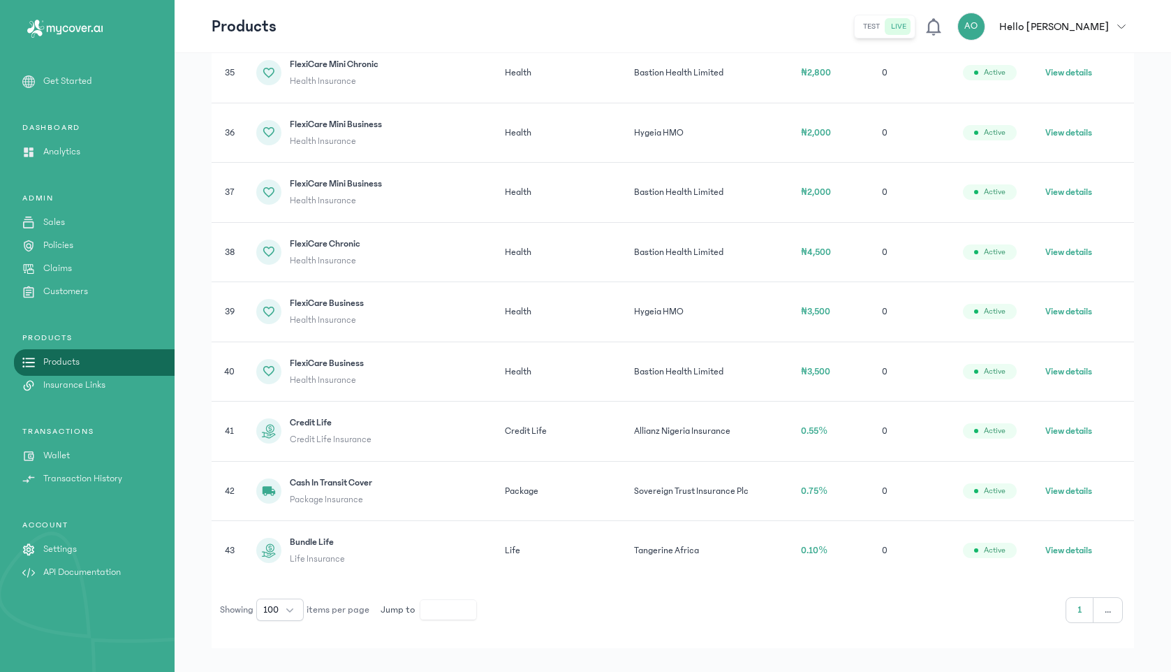
click at [80, 575] on p "API Documentation" at bounding box center [81, 572] width 77 height 15
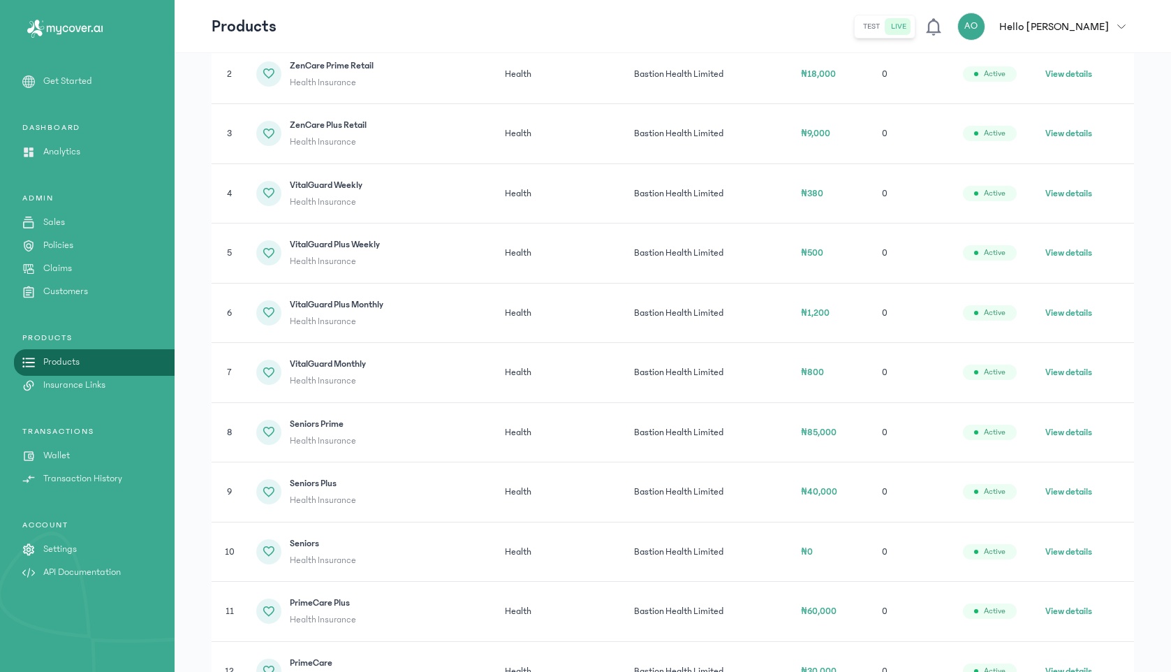
scroll to position [346, 0]
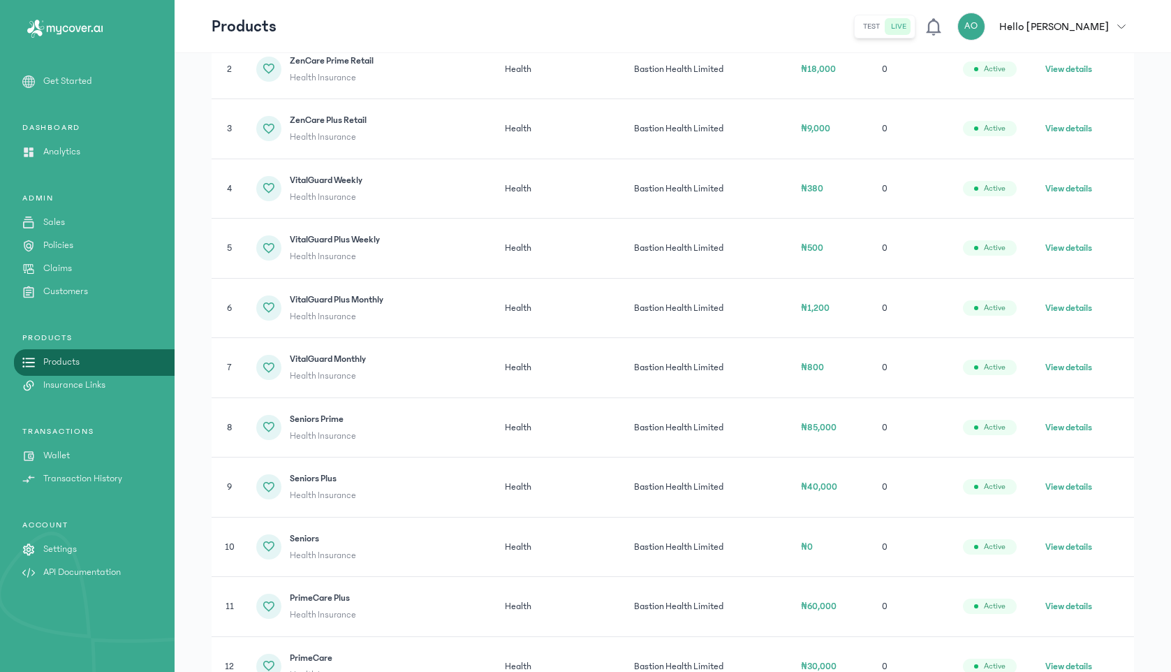
click at [1081, 306] on button "View details" at bounding box center [1068, 308] width 47 height 14
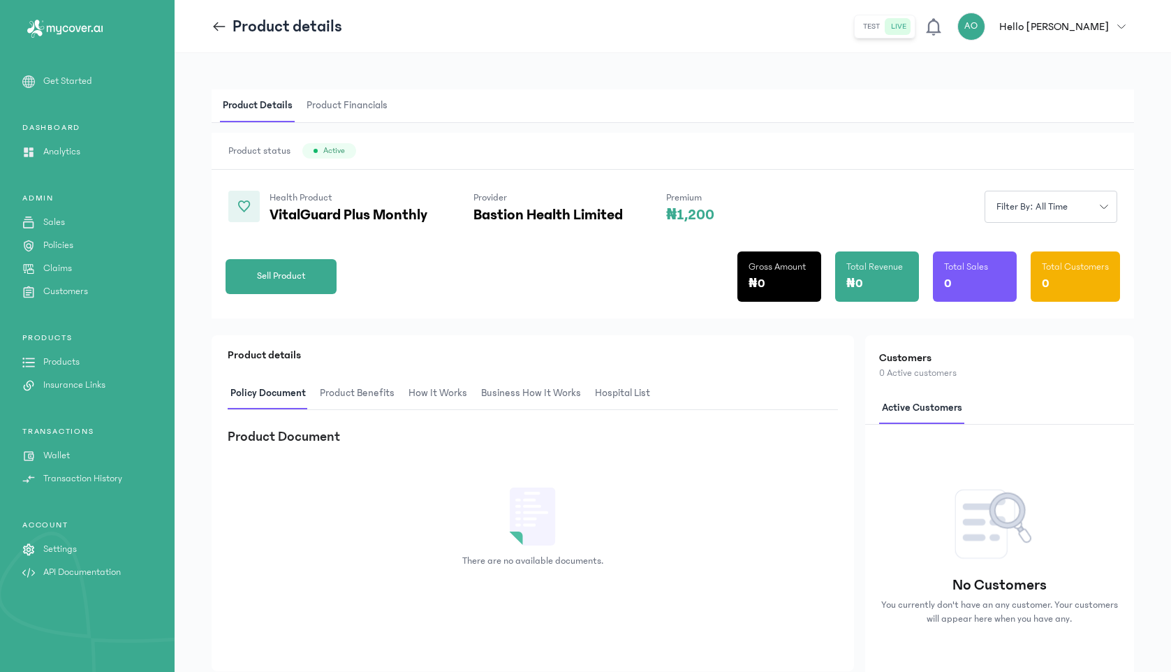
click at [355, 389] on span "Product Benefits" at bounding box center [357, 393] width 80 height 33
